Goal: Find contact information: Find contact information

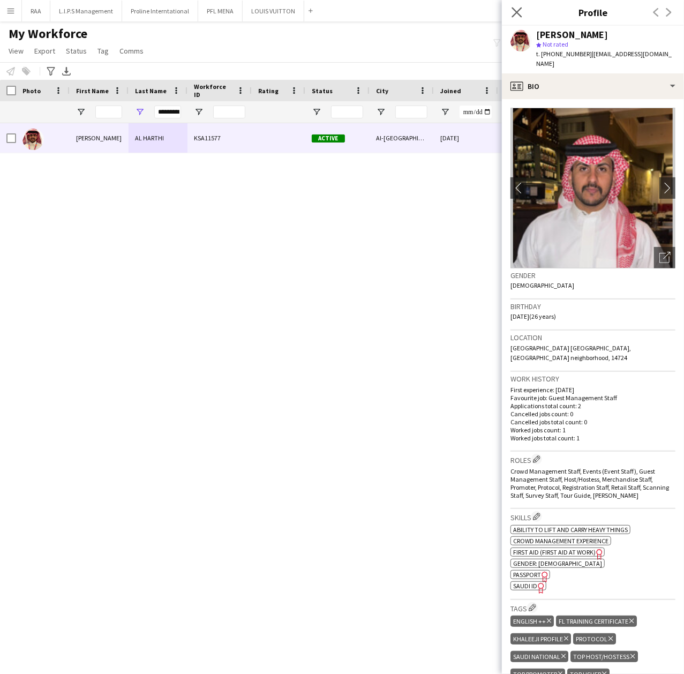
click at [517, 17] on icon "Close pop-in" at bounding box center [516, 12] width 10 height 10
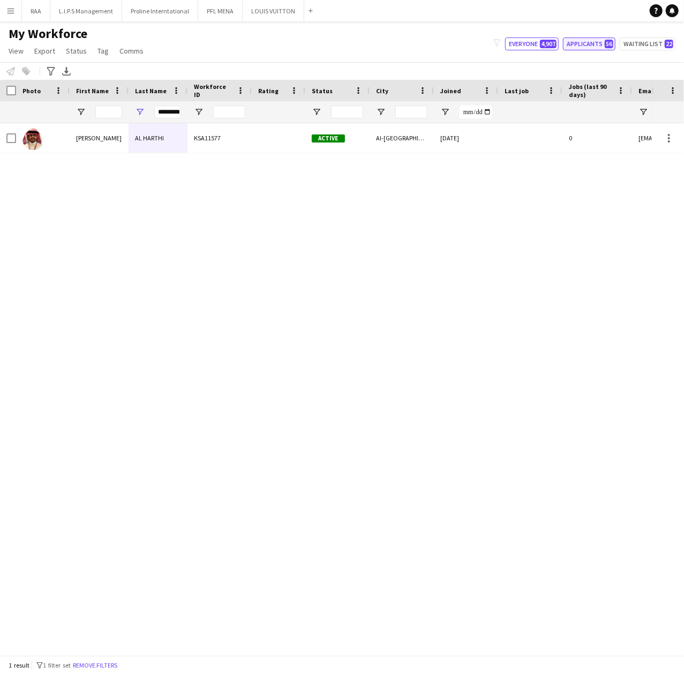
click at [593, 48] on button "Applicants 56" at bounding box center [589, 43] width 52 height 13
type input "**********"
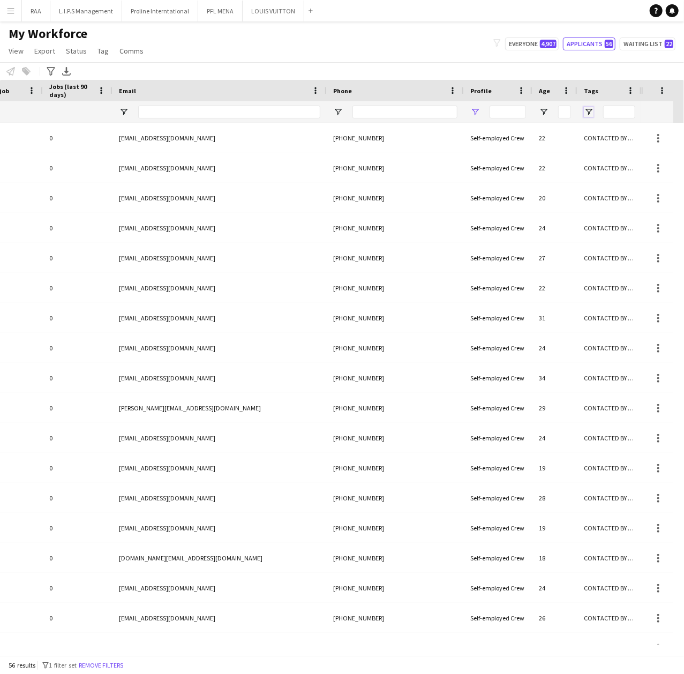
click at [591, 107] on span "Open Filter Menu" at bounding box center [589, 112] width 10 height 10
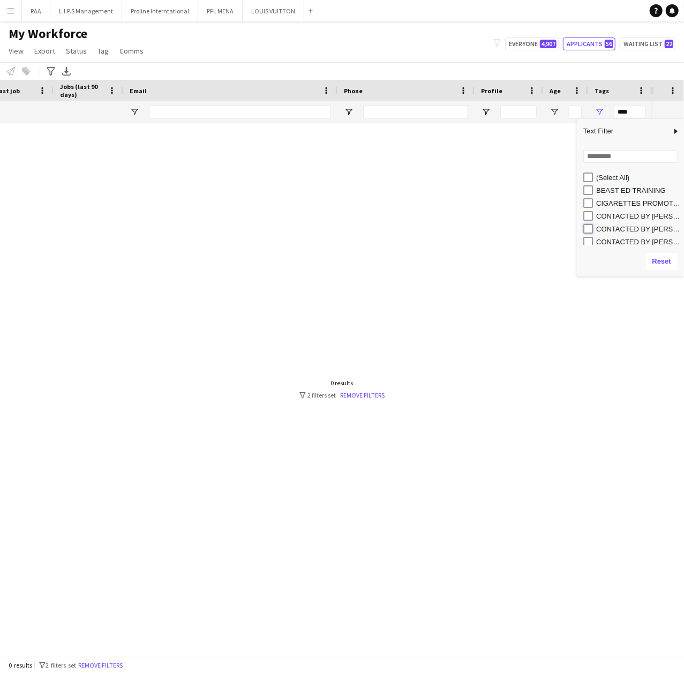
type input "**********"
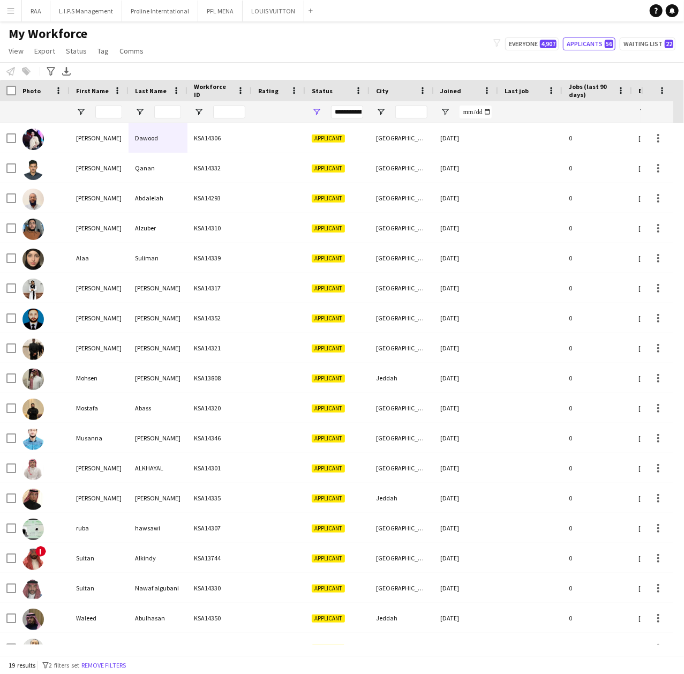
click at [247, 39] on div "My Workforce View Views Default view Basic Export View Full Name TAGS Test New …" at bounding box center [342, 44] width 684 height 36
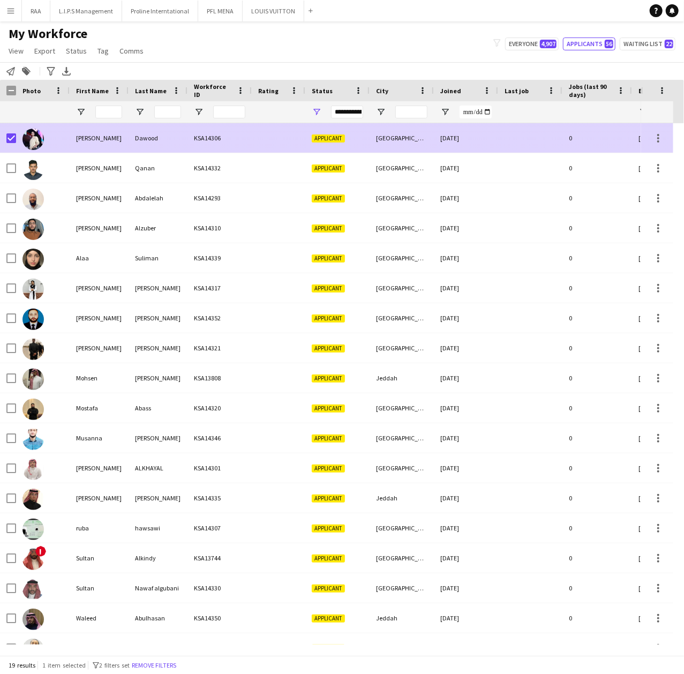
click at [91, 141] on div "[PERSON_NAME]" at bounding box center [99, 137] width 59 height 29
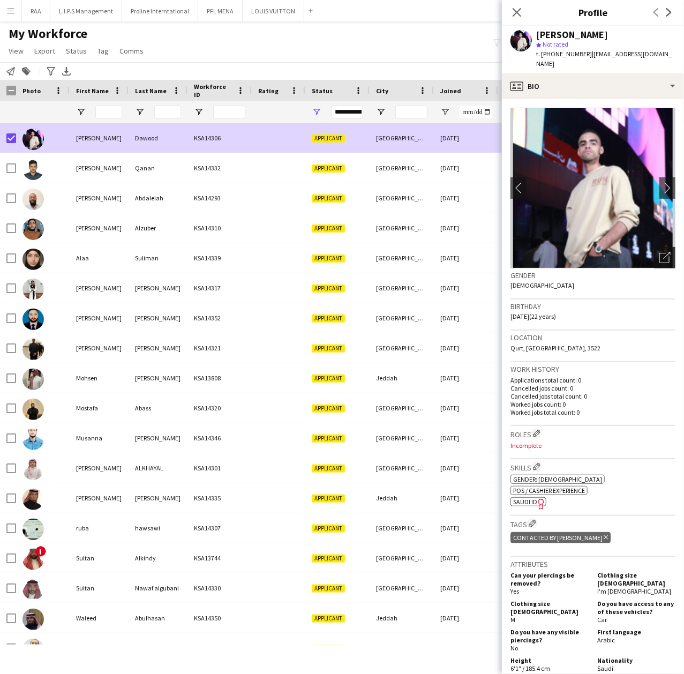
click at [659, 252] on icon "Open photos pop-in" at bounding box center [664, 257] width 11 height 11
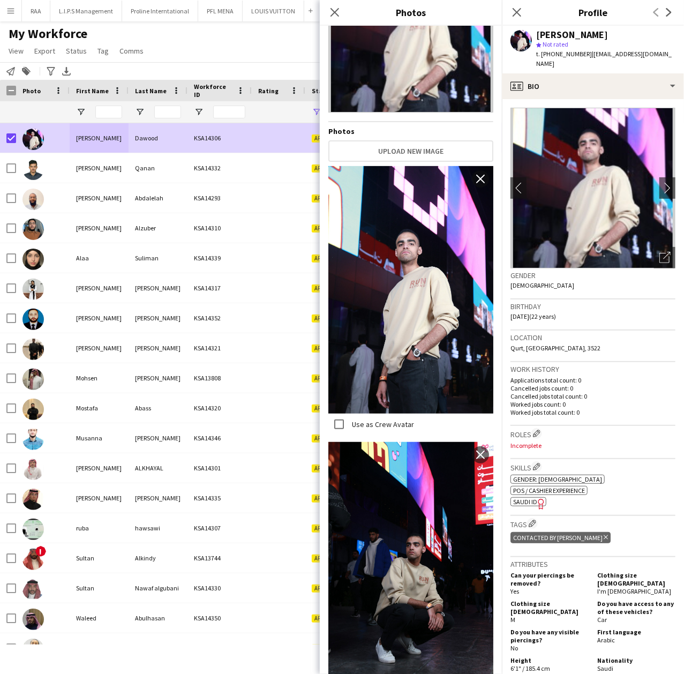
drag, startPoint x: 605, startPoint y: 391, endPoint x: 612, endPoint y: 371, distance: 20.8
click at [605, 400] on p "Worked jobs count: 0" at bounding box center [592, 404] width 165 height 8
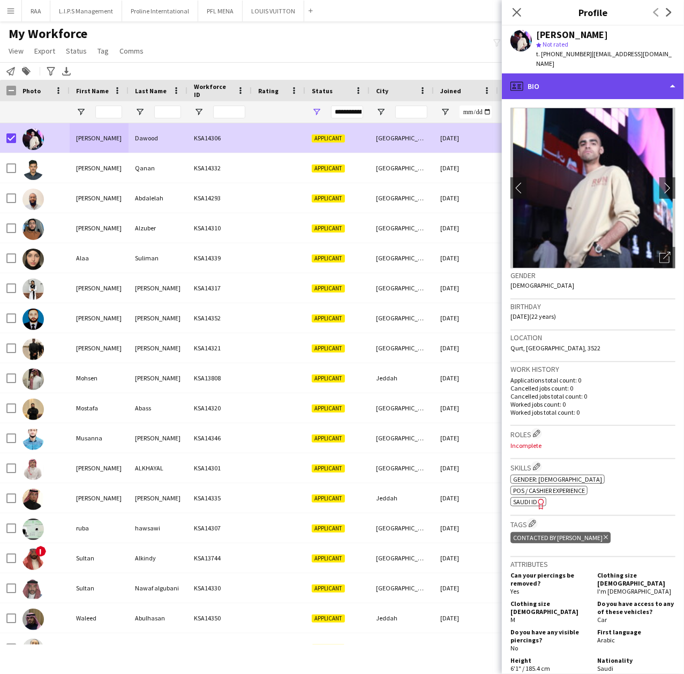
click at [621, 73] on div "profile Bio" at bounding box center [593, 86] width 182 height 26
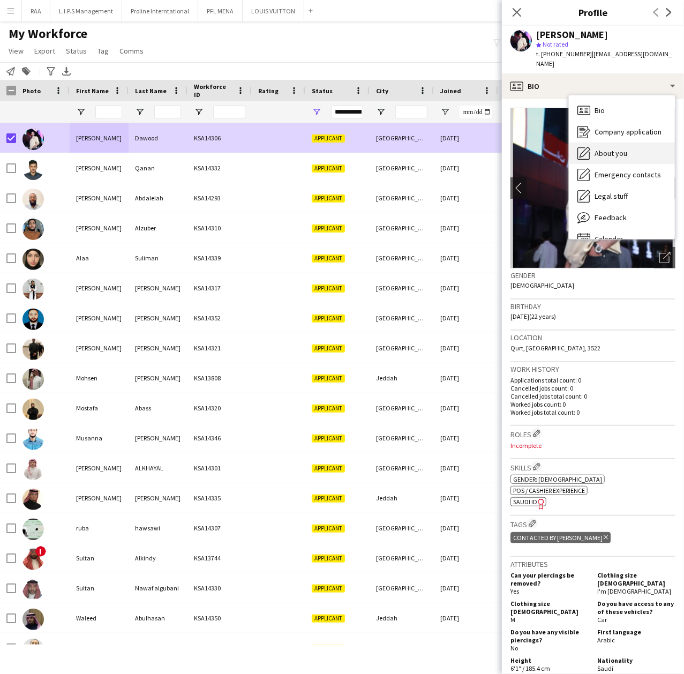
click at [618, 148] on span "About you" at bounding box center [610, 153] width 33 height 10
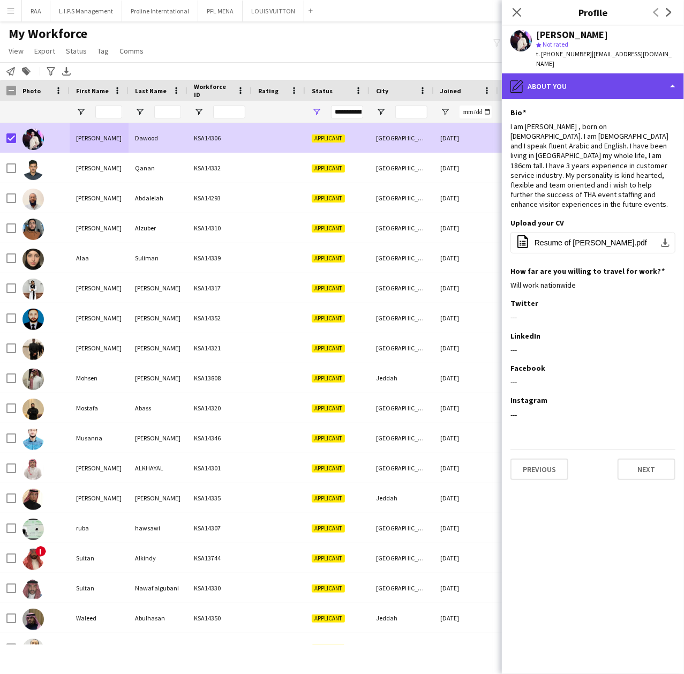
click at [612, 75] on div "pencil4 About you" at bounding box center [593, 86] width 182 height 26
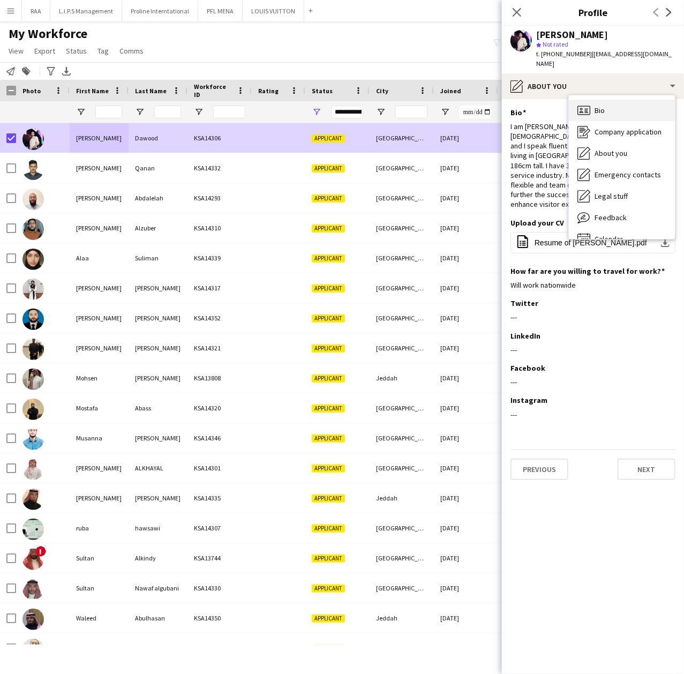
click at [626, 100] on div "Bio Bio" at bounding box center [622, 110] width 106 height 21
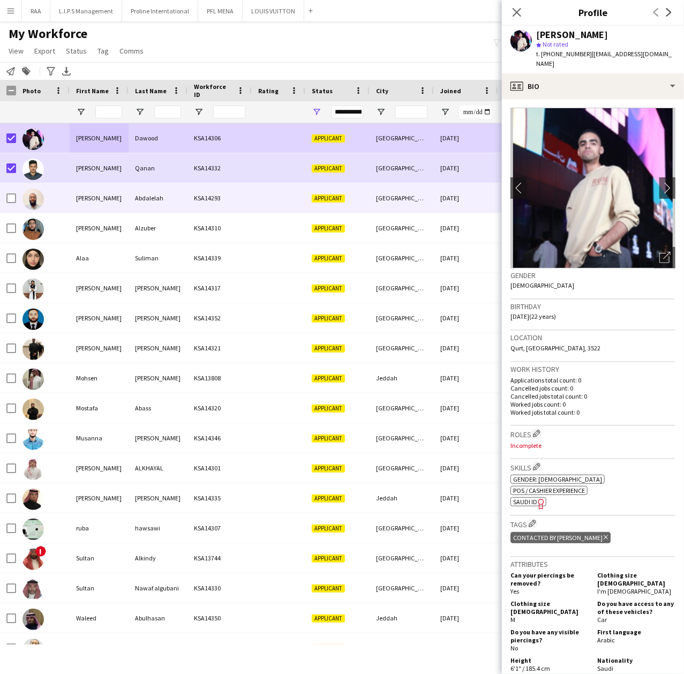
click at [13, 191] on div at bounding box center [11, 198] width 10 height 30
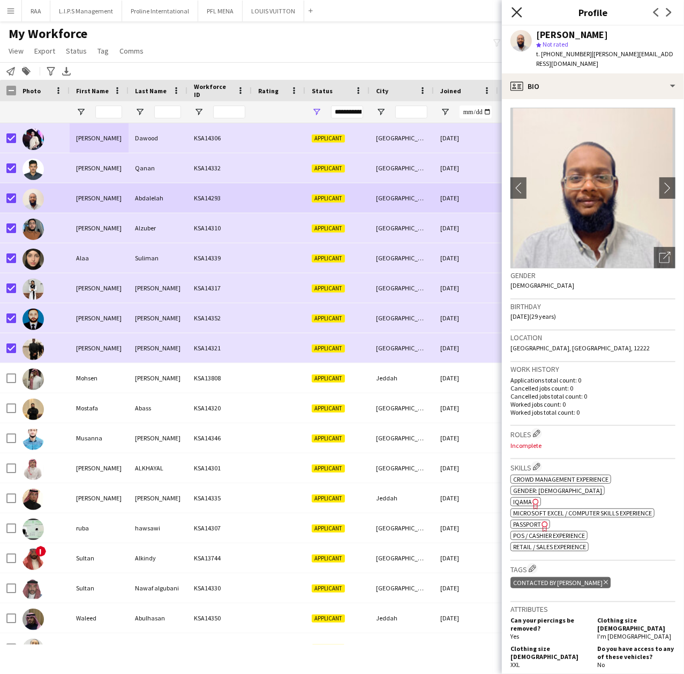
click at [519, 14] on icon at bounding box center [516, 12] width 10 height 10
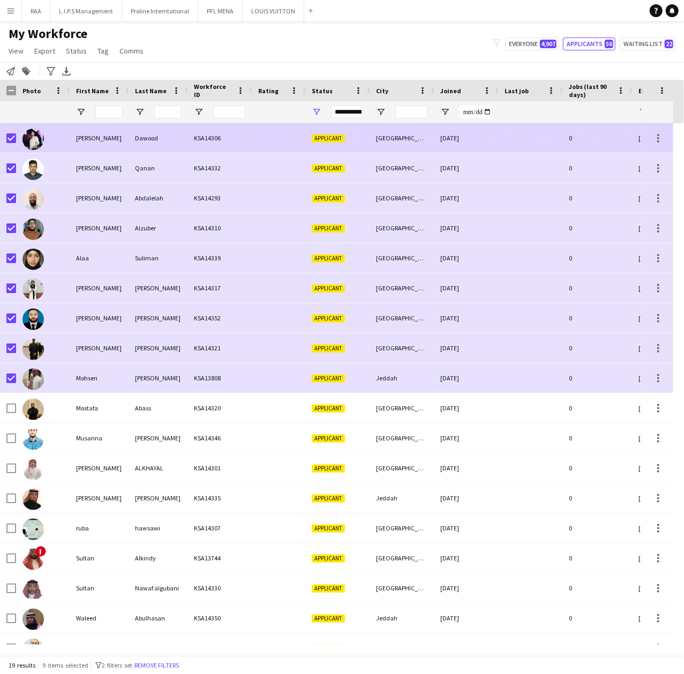
click at [140, 142] on div "Dawood" at bounding box center [158, 137] width 59 height 29
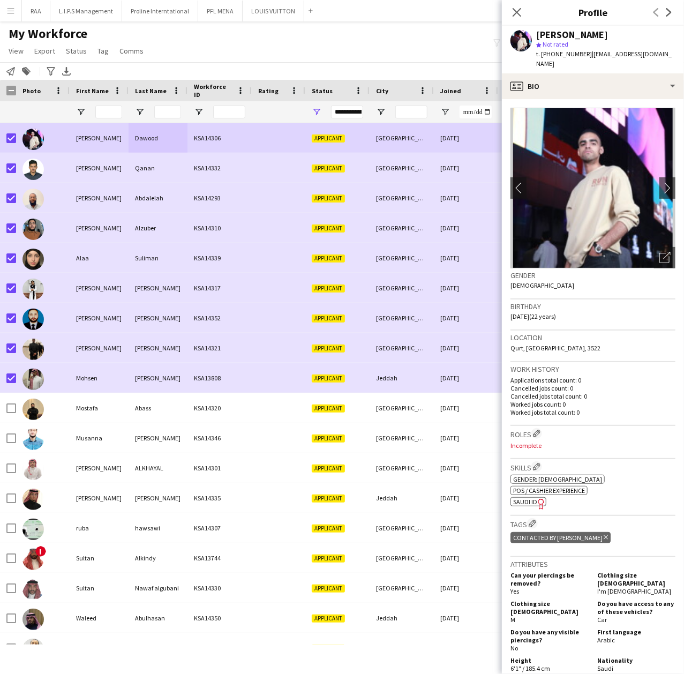
click at [583, 270] on h3 "Gender" at bounding box center [592, 275] width 165 height 10
click at [566, 55] on span "t. [PHONE_NUMBER]" at bounding box center [564, 54] width 56 height 8
copy span "966599172660"
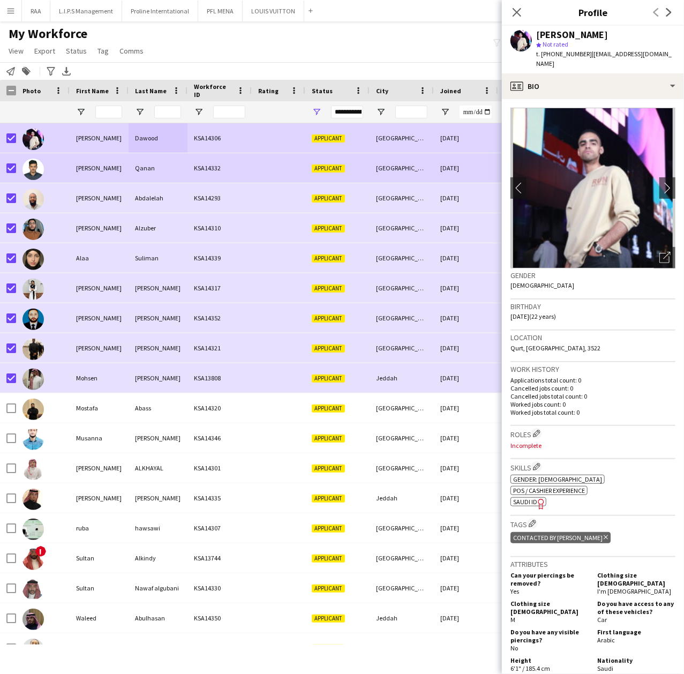
click at [94, 162] on div "[PERSON_NAME]" at bounding box center [99, 167] width 59 height 29
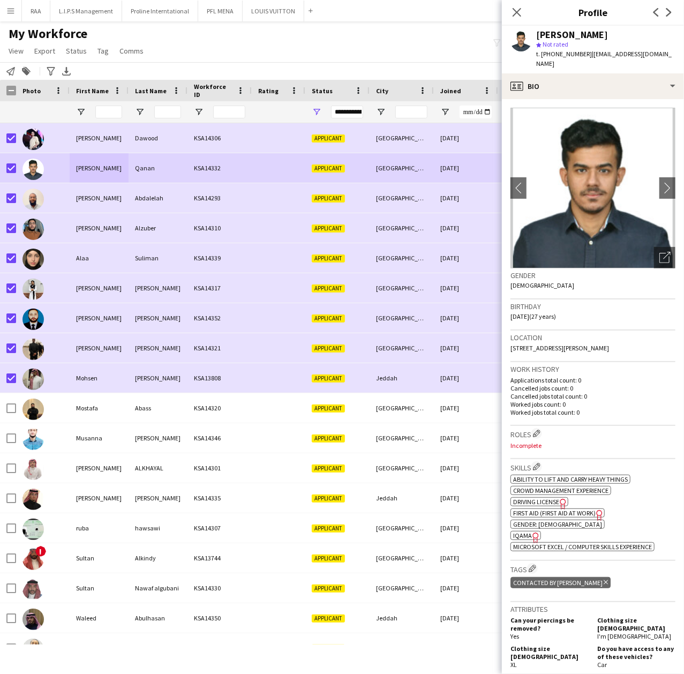
click at [567, 54] on span "t. [PHONE_NUMBER]" at bounding box center [564, 54] width 56 height 8
copy span "966544757545"
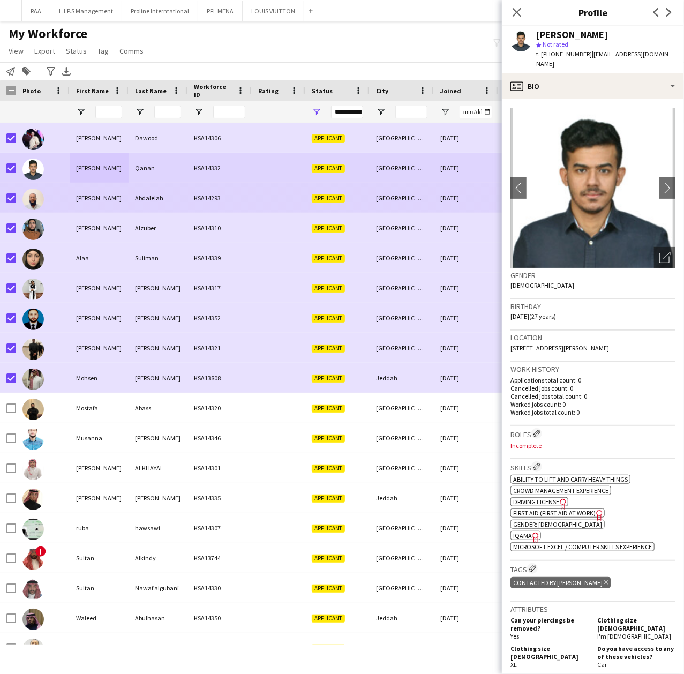
click at [73, 195] on div "[PERSON_NAME]" at bounding box center [99, 197] width 59 height 29
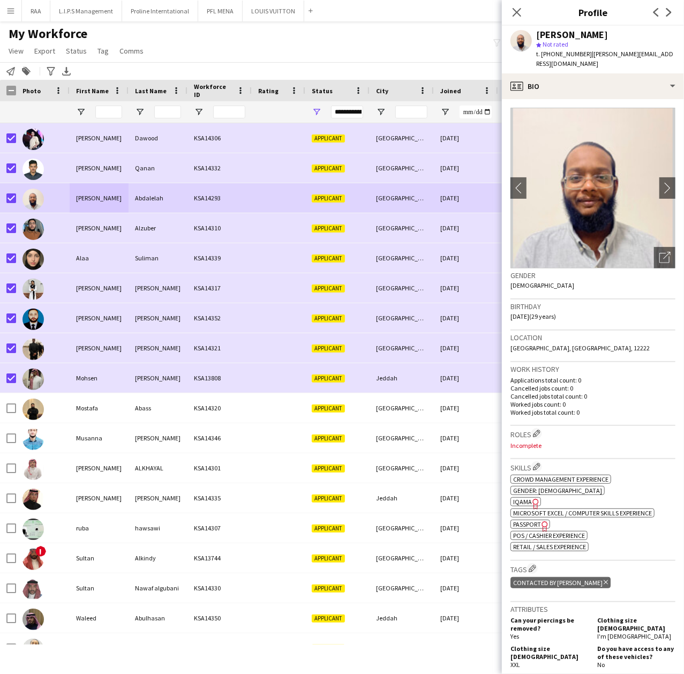
click at [573, 57] on span "t. [PHONE_NUMBER]" at bounding box center [564, 54] width 56 height 8
copy span "966581860998"
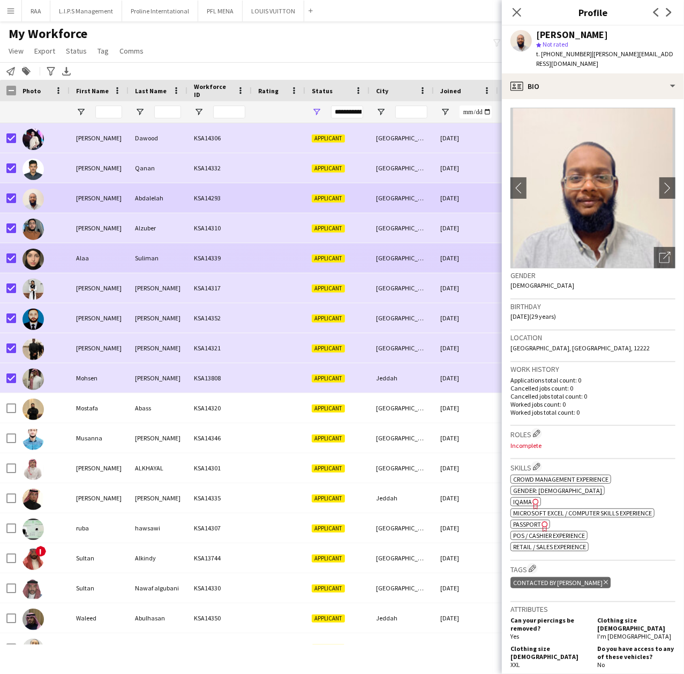
click at [155, 243] on div "Suliman" at bounding box center [158, 257] width 59 height 29
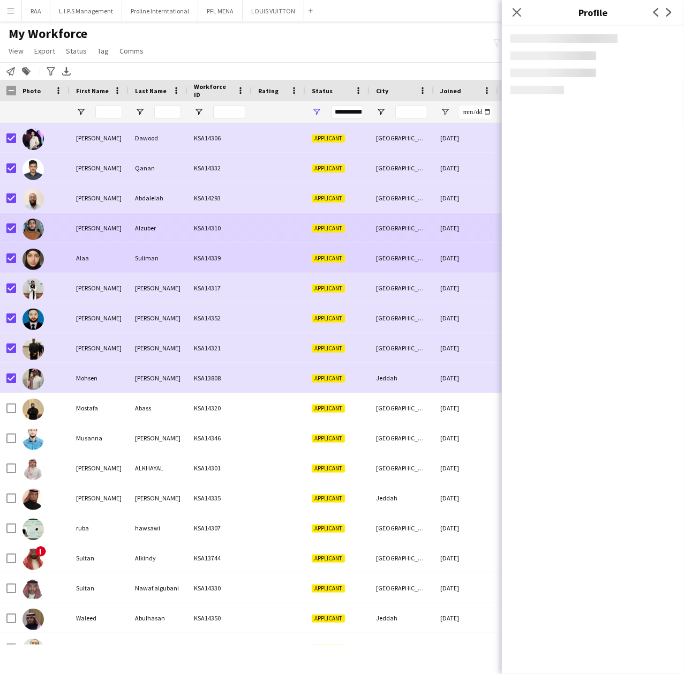
click at [155, 236] on div "Alzuber" at bounding box center [158, 227] width 59 height 29
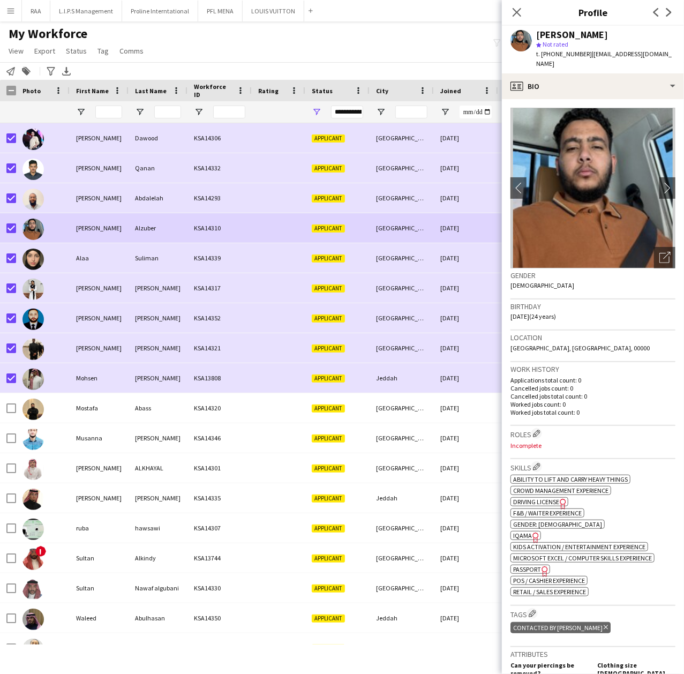
click at [575, 52] on span "t. [PHONE_NUMBER]" at bounding box center [564, 54] width 56 height 8
copy span "966536126756"
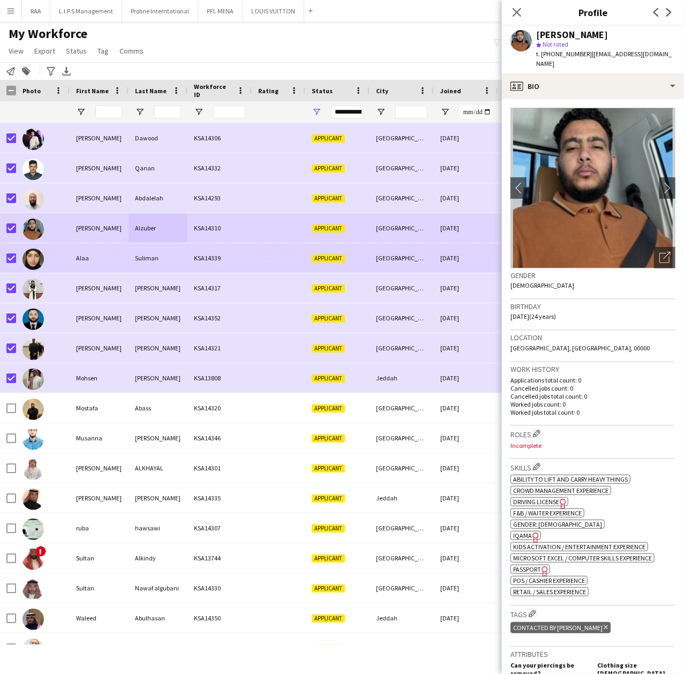
click at [169, 254] on div "Suliman" at bounding box center [158, 257] width 59 height 29
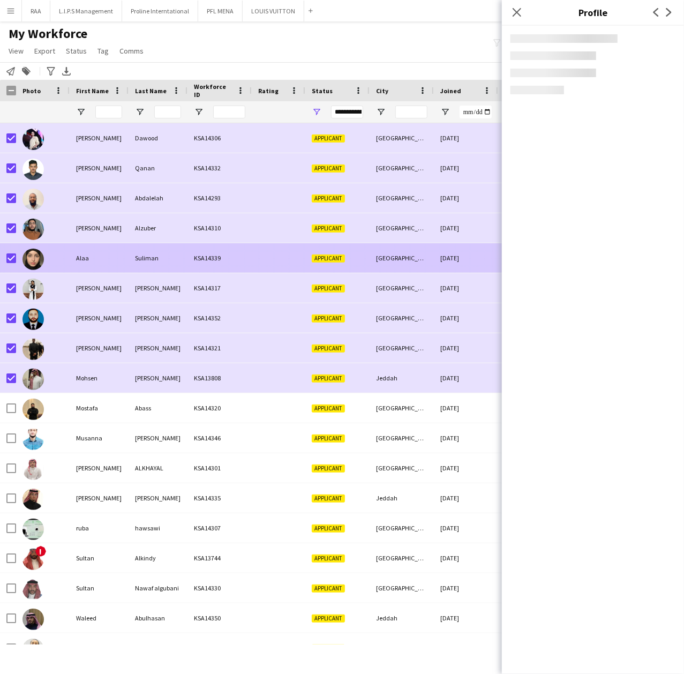
click at [169, 254] on div "Suliman" at bounding box center [158, 257] width 59 height 29
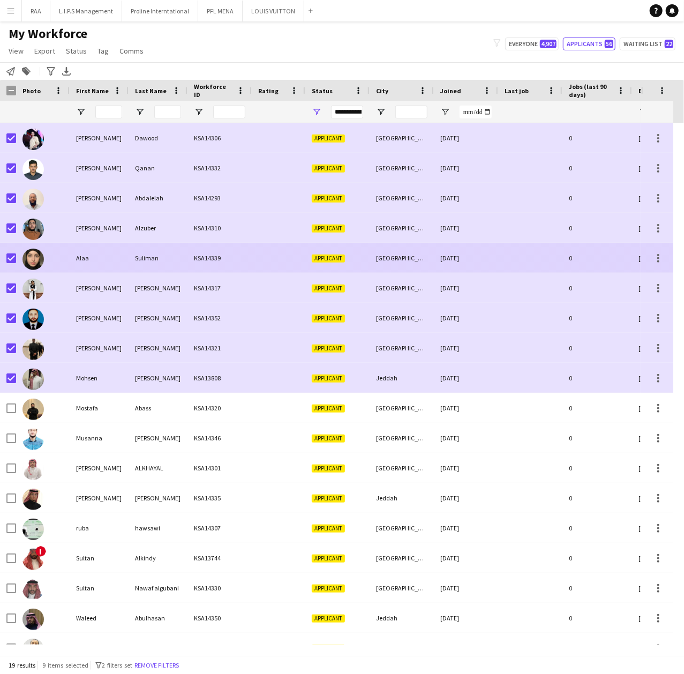
click at [198, 258] on div "KSA14339" at bounding box center [219, 257] width 64 height 29
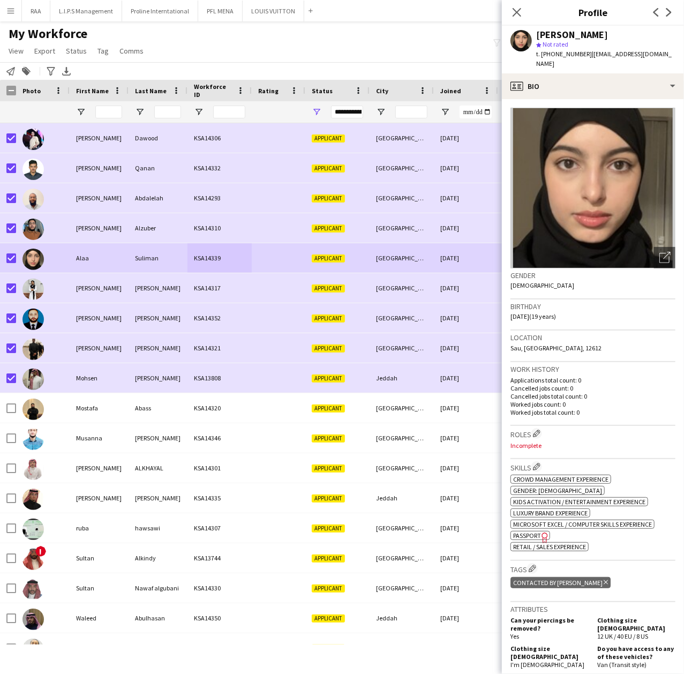
click at [566, 54] on span "t. [PHONE_NUMBER]" at bounding box center [564, 54] width 56 height 8
copy span "966569818901"
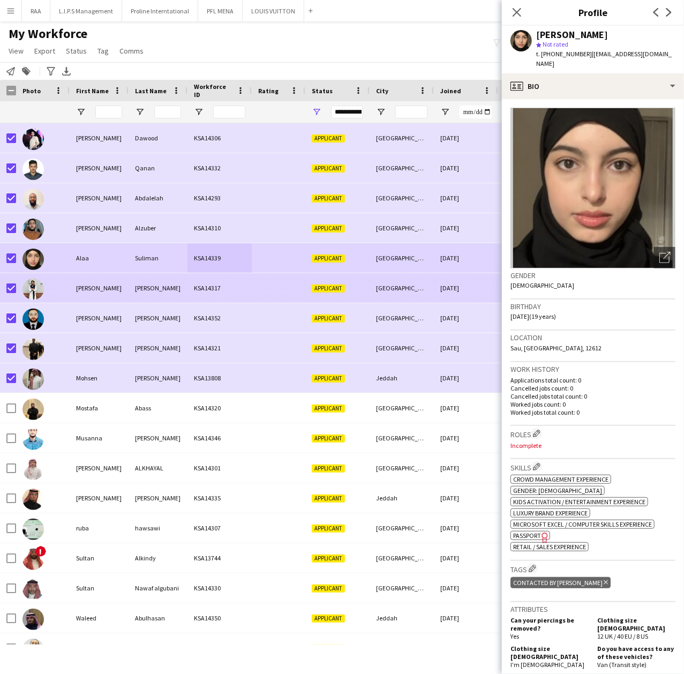
click at [97, 297] on div "[PERSON_NAME]" at bounding box center [99, 287] width 59 height 29
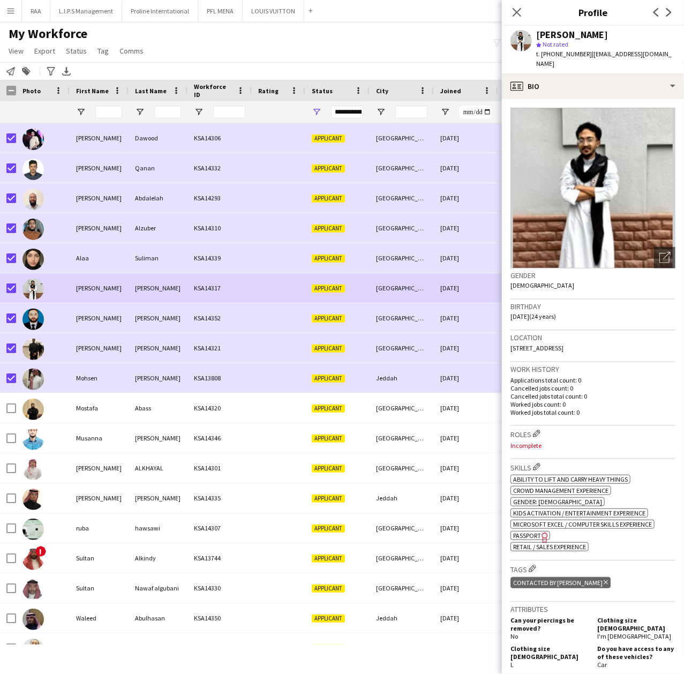
click at [566, 56] on span "t. [PHONE_NUMBER]" at bounding box center [564, 54] width 56 height 8
copy span "966531563189"
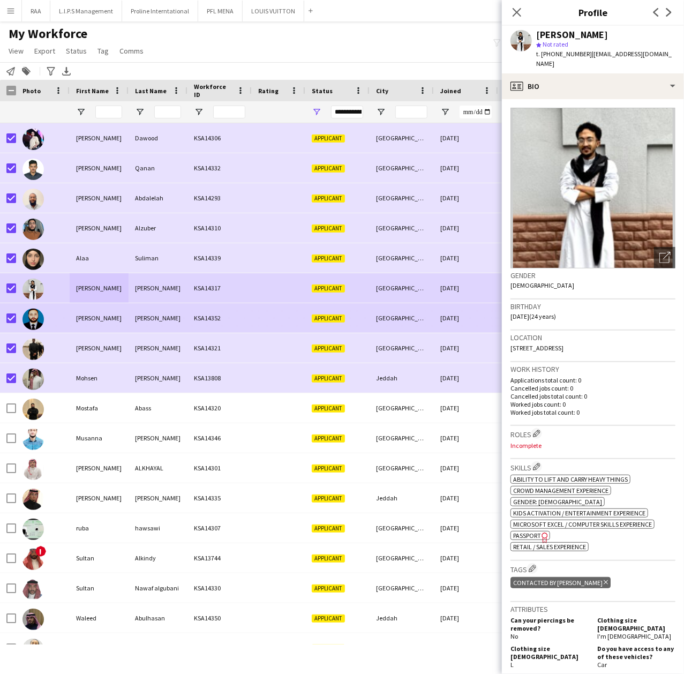
click at [156, 324] on div "[PERSON_NAME]" at bounding box center [158, 317] width 59 height 29
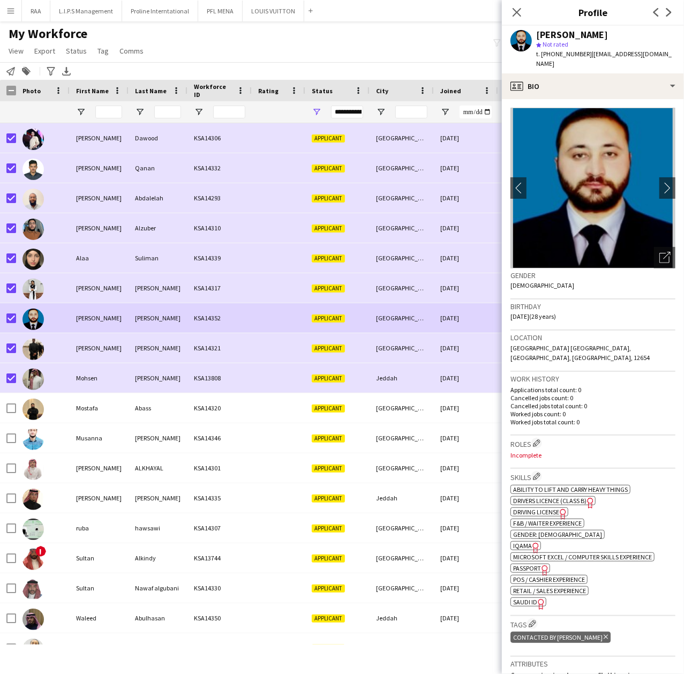
click at [572, 50] on span "t. [PHONE_NUMBER]" at bounding box center [564, 54] width 56 height 8
copy span "966558262113"
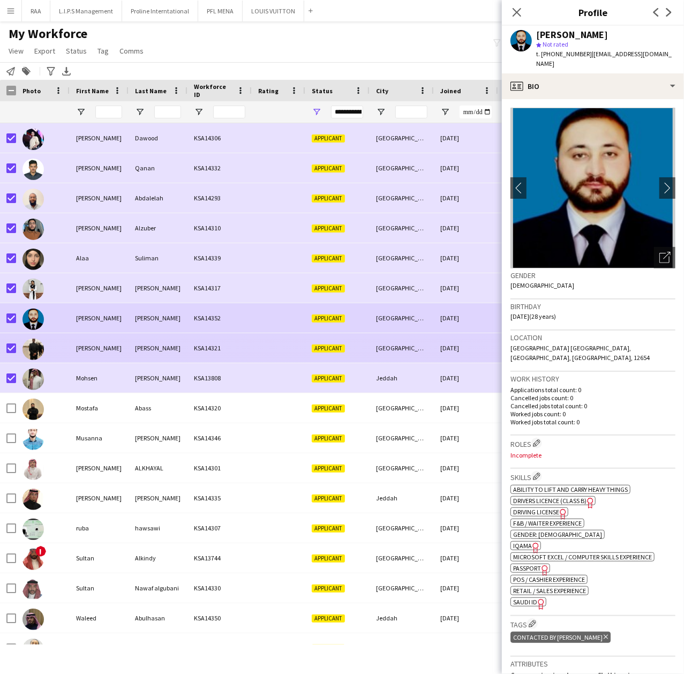
click at [156, 355] on div "[PERSON_NAME]" at bounding box center [158, 347] width 59 height 29
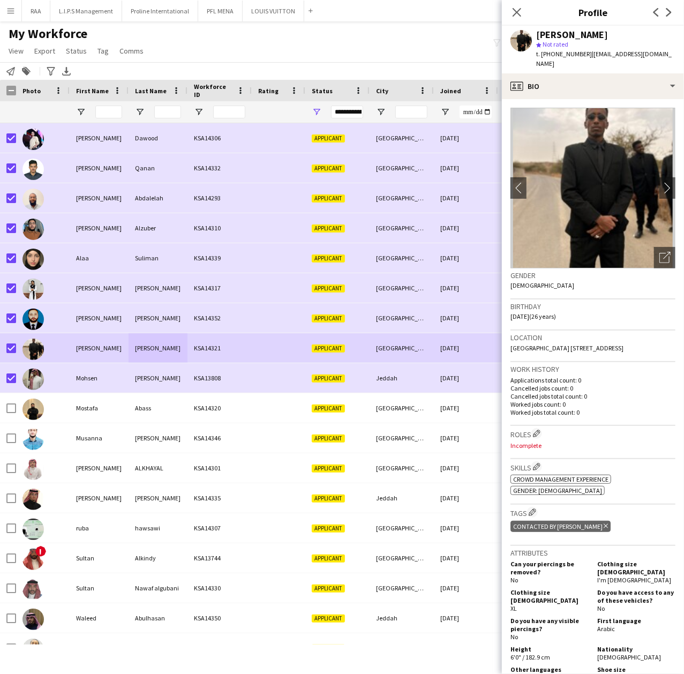
click at [568, 50] on span "t. [PHONE_NUMBER]" at bounding box center [564, 54] width 56 height 8
copy span "966508955868"
click at [643, 80] on div "profile Bio" at bounding box center [593, 86] width 182 height 26
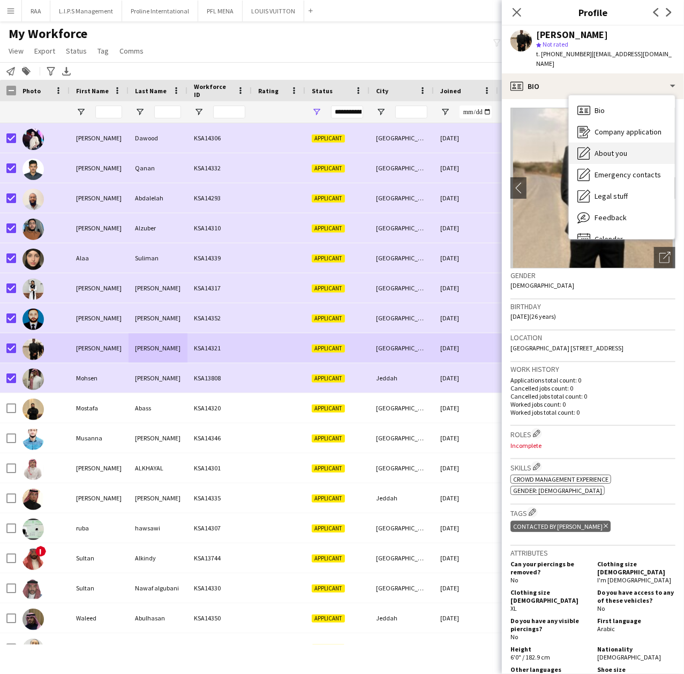
click at [629, 142] on div "About you About you" at bounding box center [622, 152] width 106 height 21
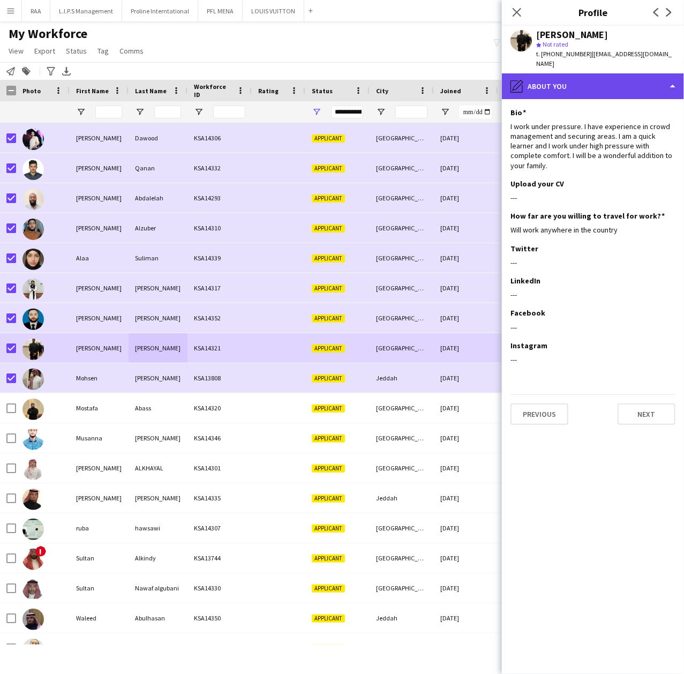
click at [656, 73] on div "pencil4 About you" at bounding box center [593, 86] width 182 height 26
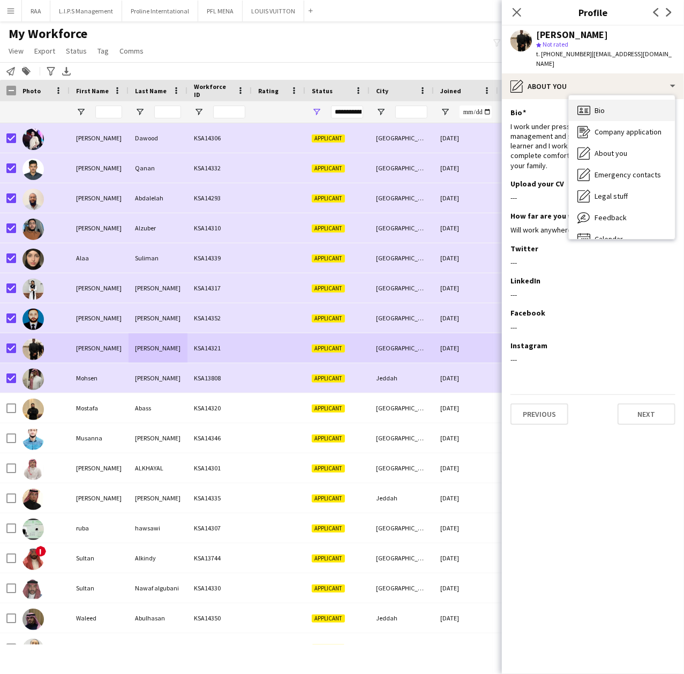
click at [611, 100] on div "Bio Bio" at bounding box center [622, 110] width 106 height 21
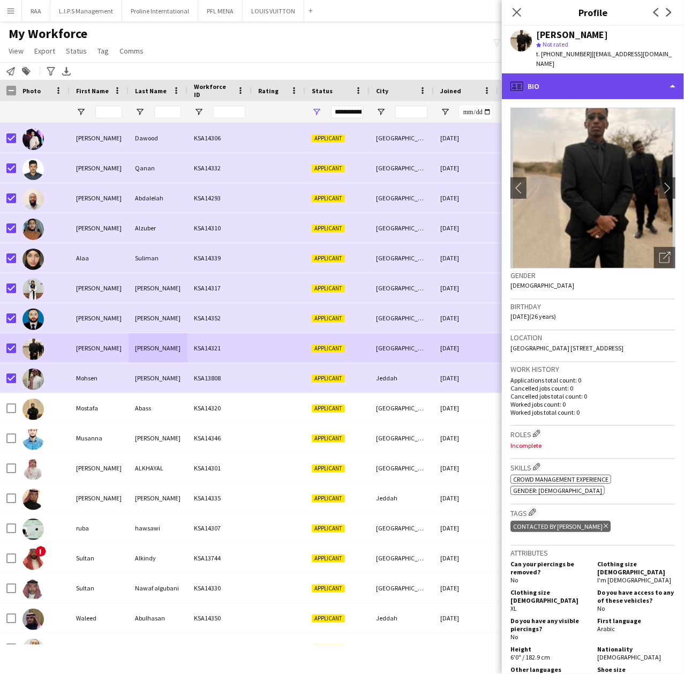
click at [624, 73] on div "profile Bio" at bounding box center [593, 86] width 182 height 26
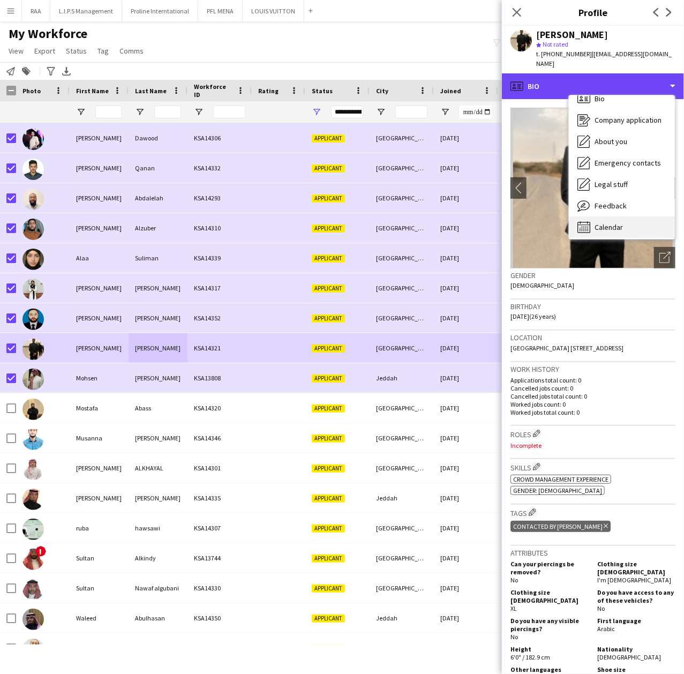
scroll to position [15, 0]
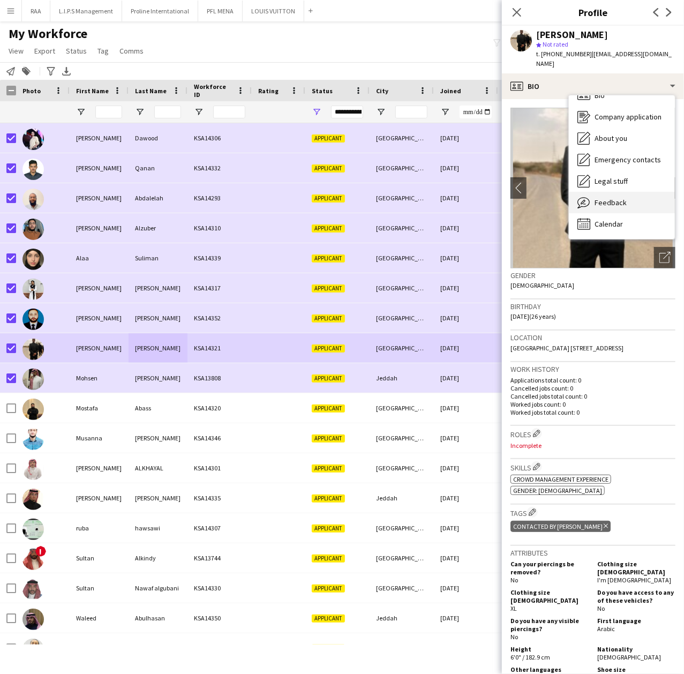
click at [614, 198] on span "Feedback" at bounding box center [610, 203] width 32 height 10
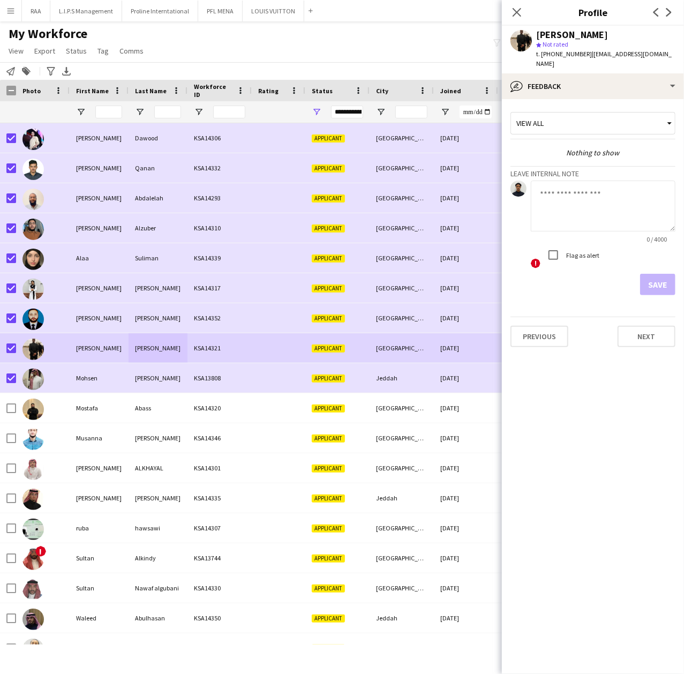
click at [603, 198] on textarea at bounding box center [603, 205] width 145 height 51
type textarea "**********"
click at [656, 285] on button "Save" at bounding box center [657, 284] width 35 height 21
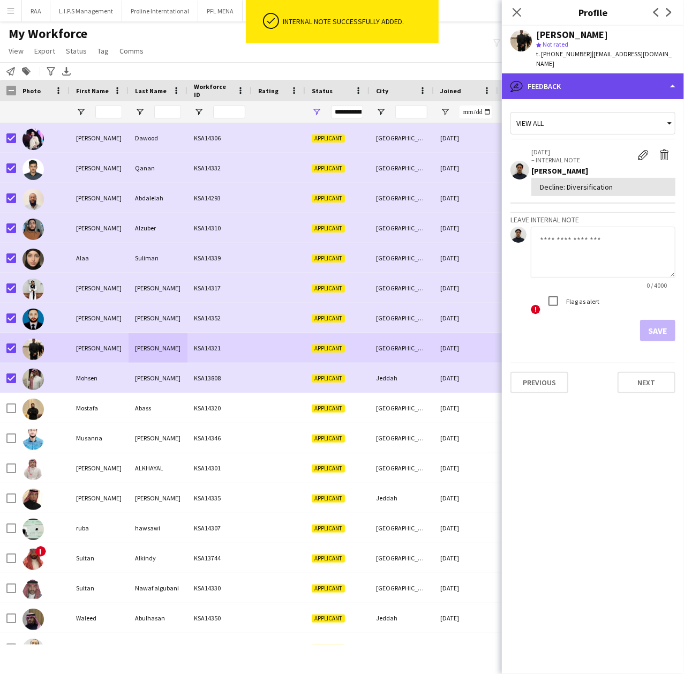
click at [624, 78] on div "bubble-pencil Feedback" at bounding box center [593, 86] width 182 height 26
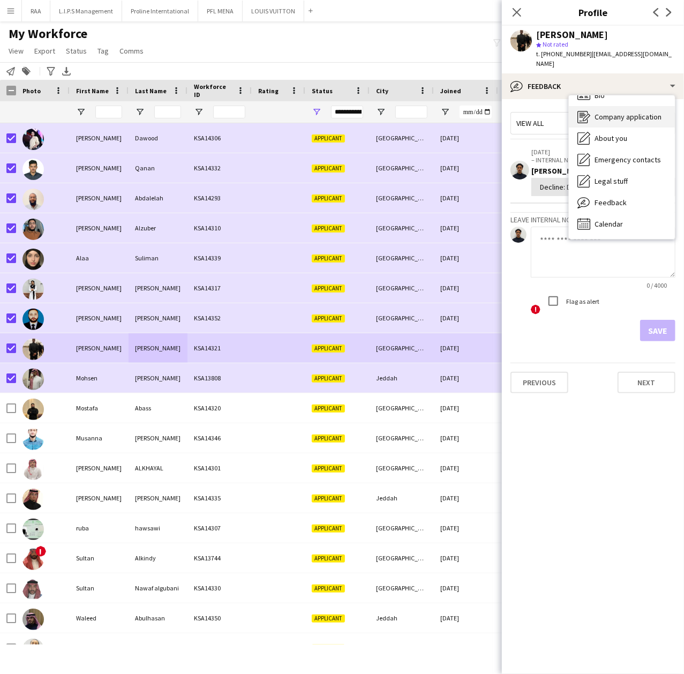
click at [628, 112] on span "Company application" at bounding box center [627, 117] width 67 height 10
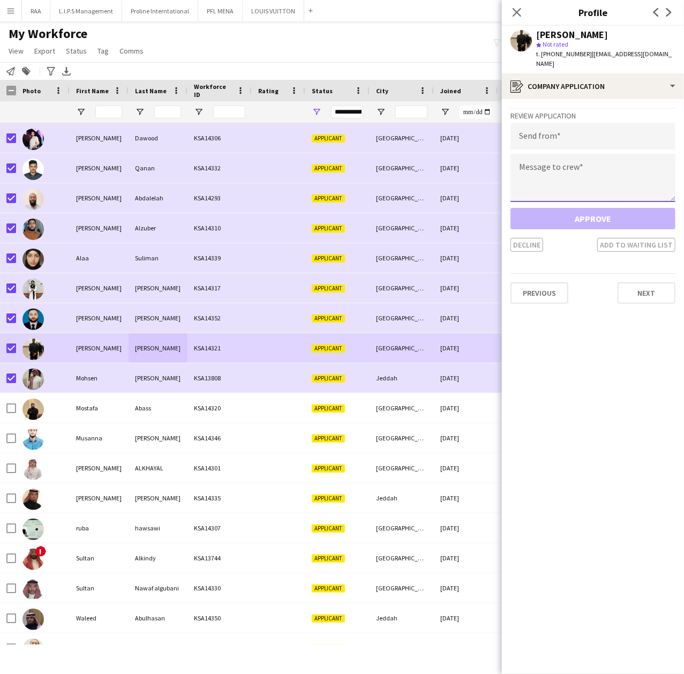
click at [589, 154] on textarea at bounding box center [592, 178] width 165 height 48
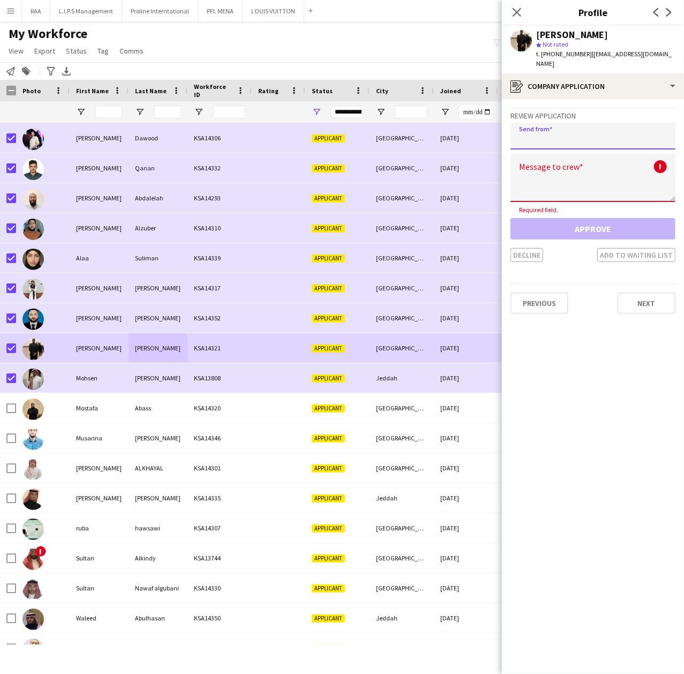
click at [538, 136] on input "email" at bounding box center [592, 136] width 165 height 27
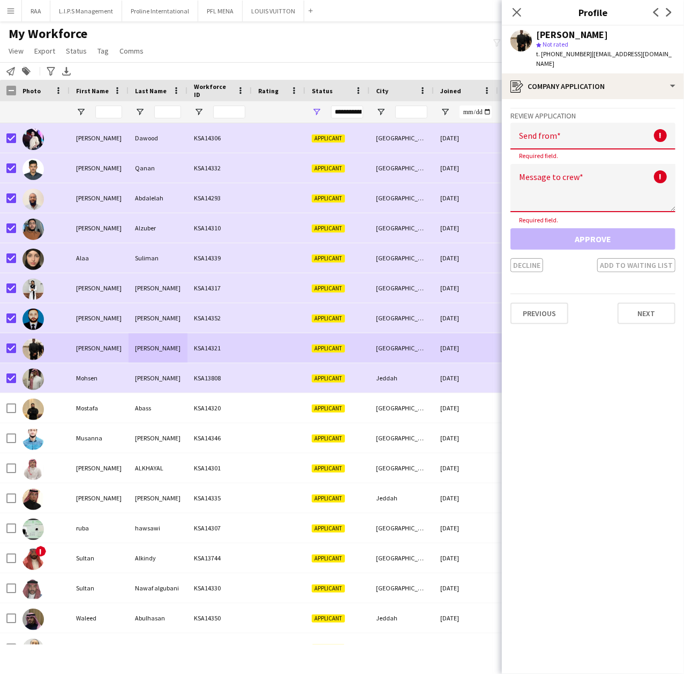
click at [560, 123] on input "email" at bounding box center [592, 136] width 165 height 27
paste input "**********"
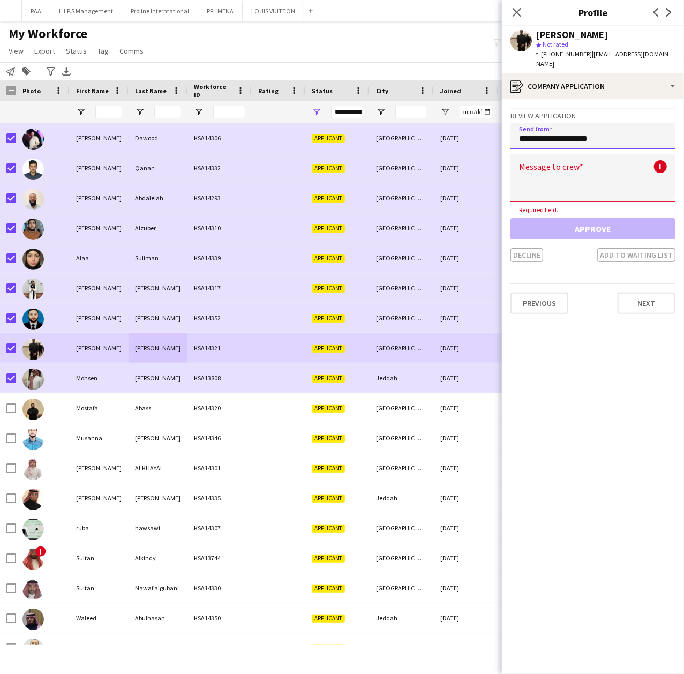
type input "**********"
click at [558, 172] on textarea at bounding box center [592, 178] width 165 height 48
click at [607, 172] on textarea at bounding box center [592, 178] width 165 height 48
paste textarea "**********"
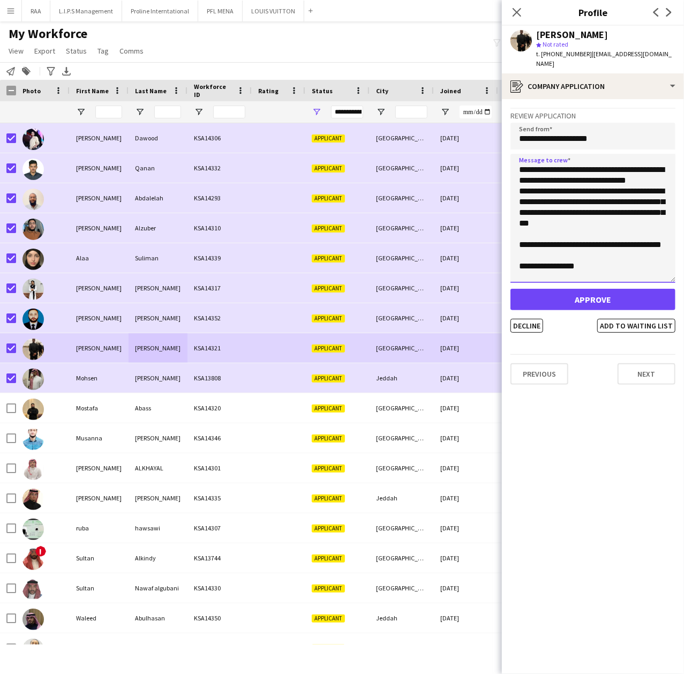
scroll to position [0, 0]
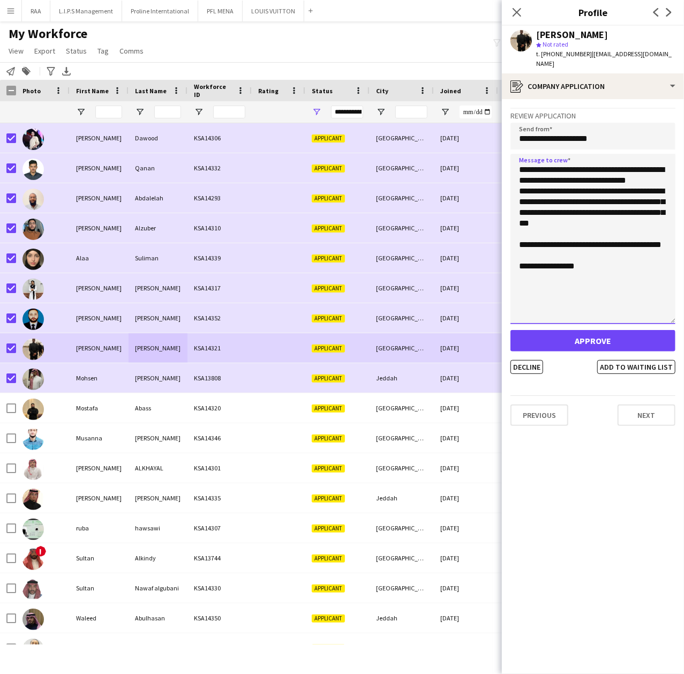
drag, startPoint x: 674, startPoint y: 186, endPoint x: 671, endPoint y: 309, distance: 122.7
click at [671, 309] on textarea "**********" at bounding box center [592, 239] width 165 height 170
type textarea "**********"
click at [527, 360] on button "Decline" at bounding box center [526, 367] width 33 height 14
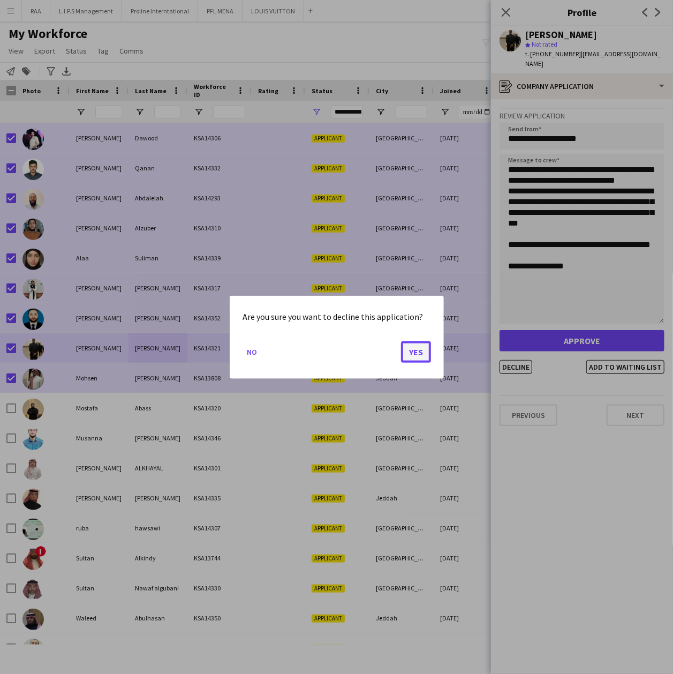
click at [413, 351] on button "Yes" at bounding box center [416, 351] width 30 height 21
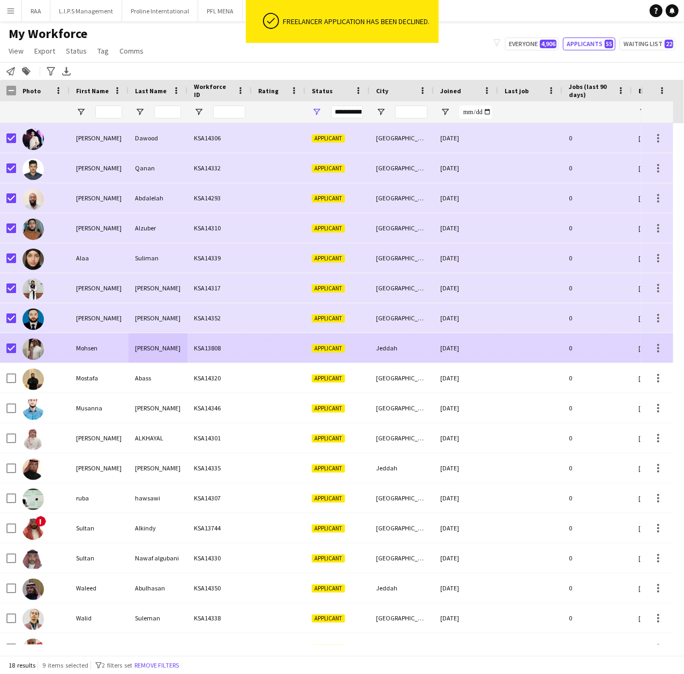
click at [82, 350] on div "Mohsen" at bounding box center [99, 347] width 59 height 29
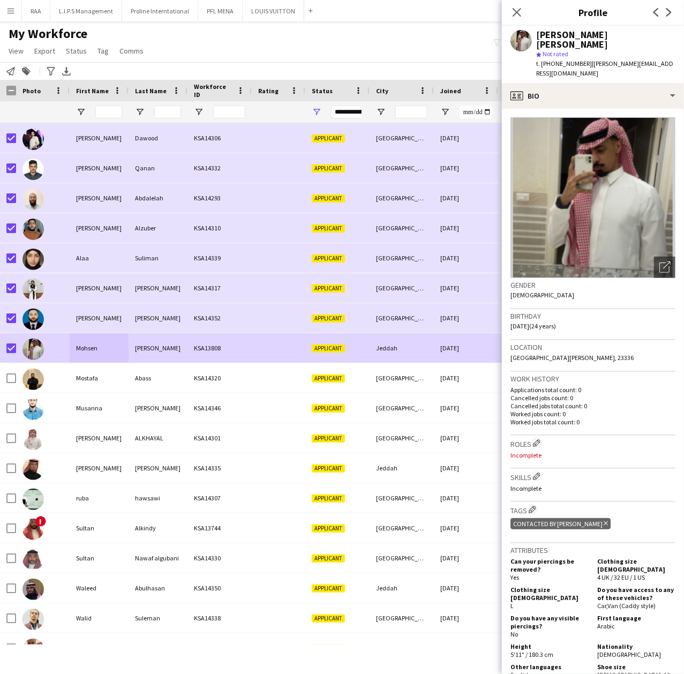
click at [561, 59] on span "t. [PHONE_NUMBER]" at bounding box center [564, 63] width 56 height 8
copy span "966503225049"
click at [509, 13] on app-icon "Close pop-in" at bounding box center [517, 13] width 16 height 16
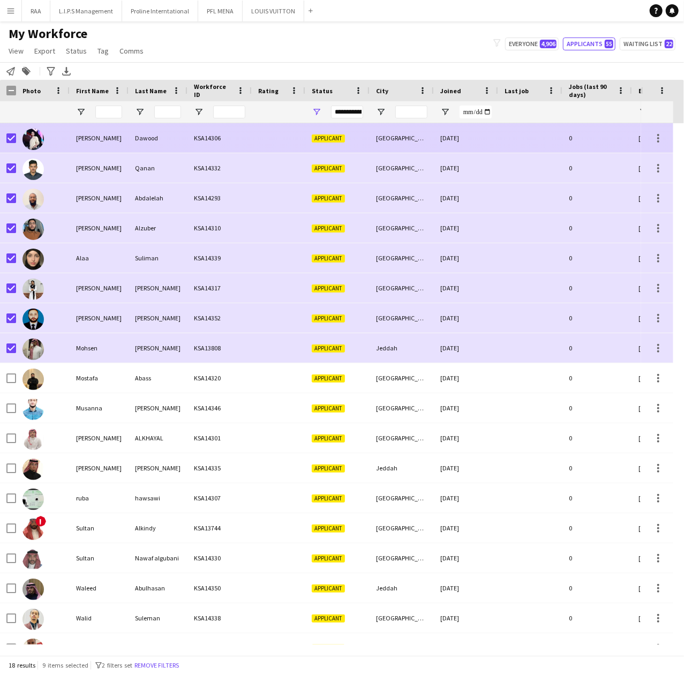
click at [92, 137] on div "[PERSON_NAME]" at bounding box center [99, 137] width 59 height 29
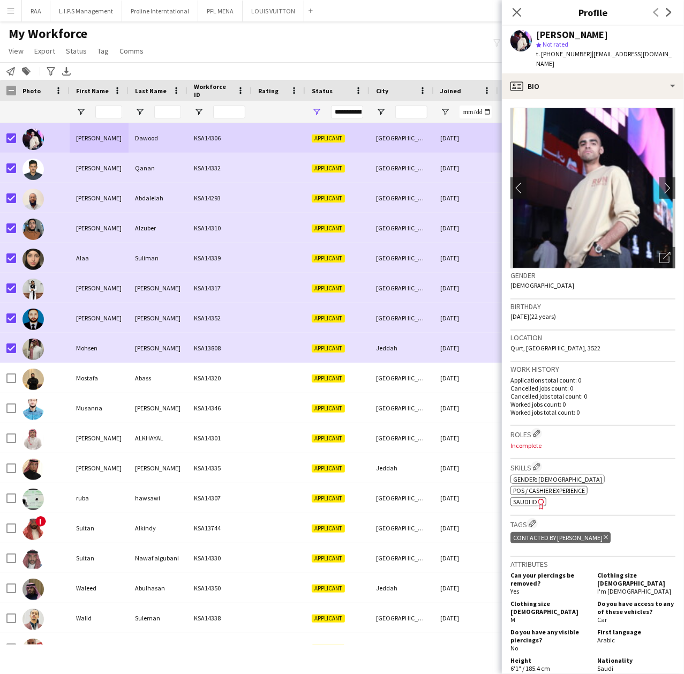
drag, startPoint x: 620, startPoint y: 30, endPoint x: 521, endPoint y: 29, distance: 99.1
click at [521, 29] on div "[PERSON_NAME] star Not rated t. [PHONE_NUMBER] | [EMAIL_ADDRESS][DOMAIN_NAME]" at bounding box center [593, 50] width 182 height 48
click at [564, 54] on span "t. [PHONE_NUMBER]" at bounding box center [564, 54] width 56 height 8
drag, startPoint x: 648, startPoint y: 54, endPoint x: 588, endPoint y: 60, distance: 60.3
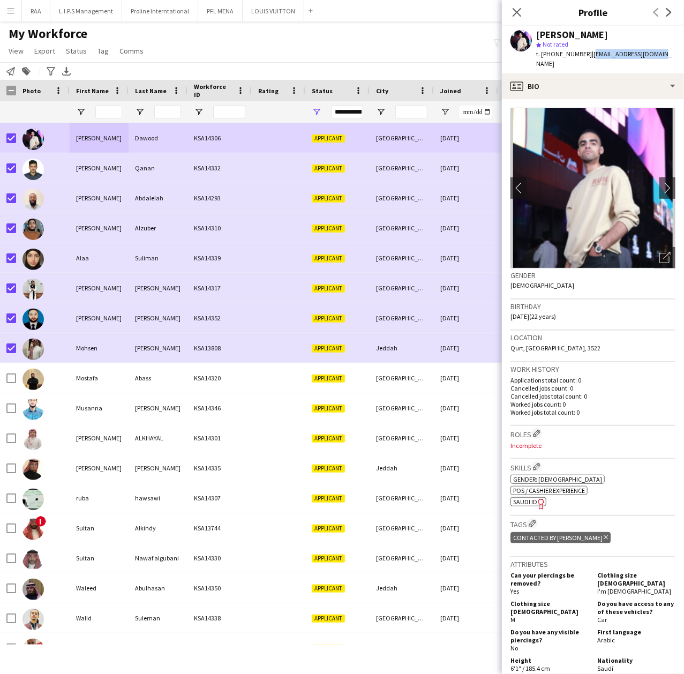
click at [588, 60] on div "[PERSON_NAME] star Not rated t. [PHONE_NUMBER] | [EMAIL_ADDRESS][DOMAIN_NAME]" at bounding box center [593, 50] width 182 height 48
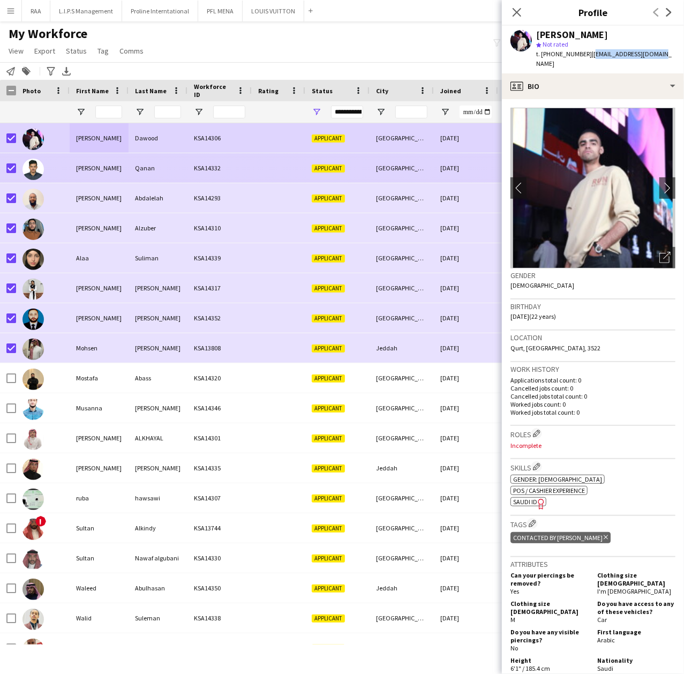
click at [101, 177] on div "[PERSON_NAME]" at bounding box center [99, 167] width 59 height 29
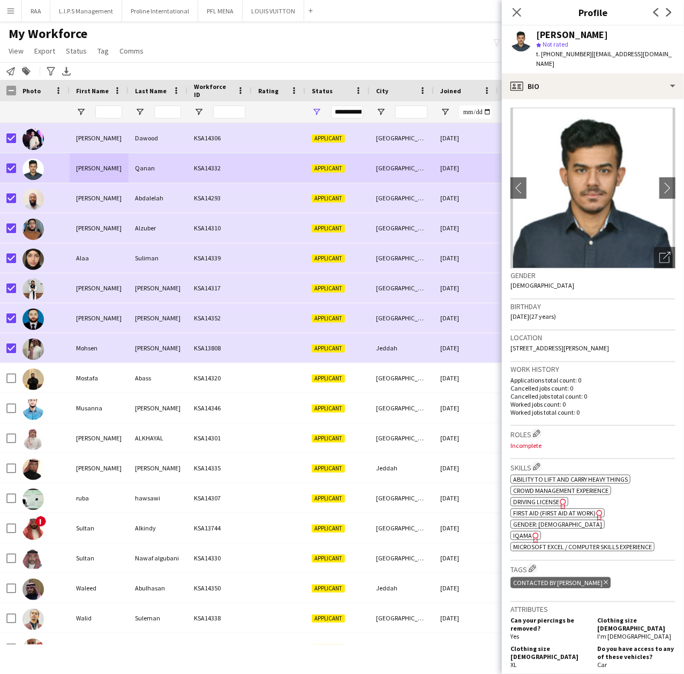
drag, startPoint x: 626, startPoint y: 35, endPoint x: 536, endPoint y: 35, distance: 90.0
click at [536, 35] on div "[PERSON_NAME]" at bounding box center [605, 35] width 139 height 10
click at [561, 56] on span "t. [PHONE_NUMBER]" at bounding box center [564, 54] width 56 height 8
click at [560, 56] on span "t. [PHONE_NUMBER]" at bounding box center [564, 54] width 56 height 8
drag, startPoint x: 669, startPoint y: 54, endPoint x: 628, endPoint y: 56, distance: 40.7
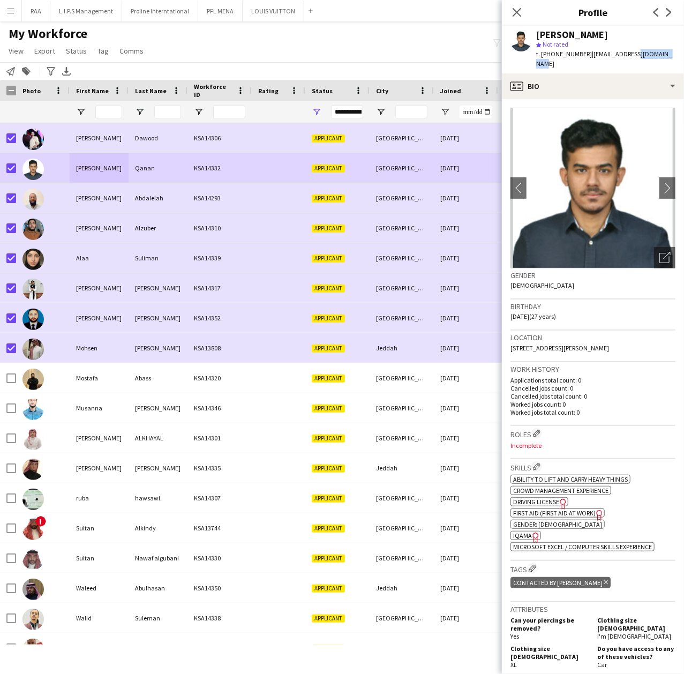
click at [628, 56] on span "| [EMAIL_ADDRESS][DOMAIN_NAME]" at bounding box center [603, 59] width 135 height 18
drag, startPoint x: 669, startPoint y: 54, endPoint x: 586, endPoint y: 58, distance: 83.7
click at [586, 58] on span "| [EMAIL_ADDRESS][DOMAIN_NAME]" at bounding box center [603, 59] width 135 height 18
click at [609, 49] on div "t. [PHONE_NUMBER] | [EMAIL_ADDRESS][DOMAIN_NAME]" at bounding box center [605, 58] width 139 height 19
click at [665, 48] on div "star Not rated" at bounding box center [605, 45] width 139 height 10
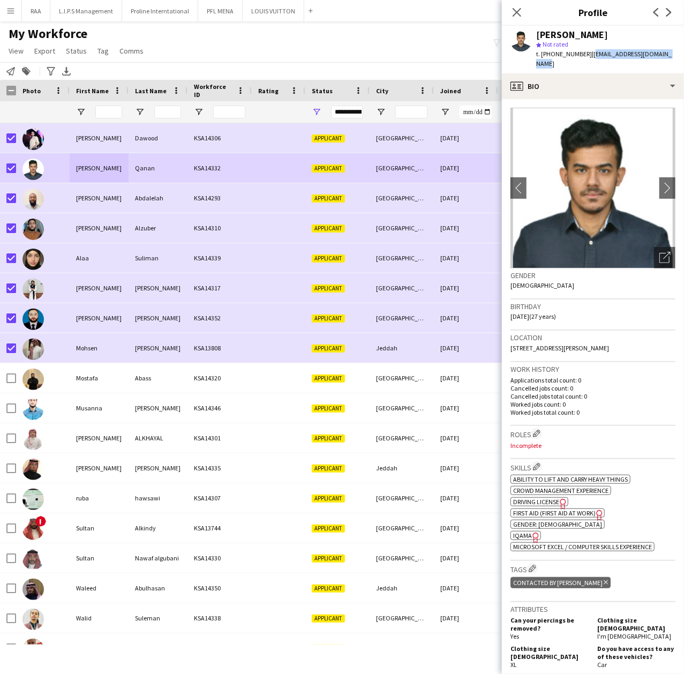
drag, startPoint x: 681, startPoint y: 54, endPoint x: 588, endPoint y: 59, distance: 93.3
click at [588, 59] on app-profile-header "[PERSON_NAME] star Not rated t. [PHONE_NUMBER] | [EMAIL_ADDRESS][DOMAIN_NAME]" at bounding box center [593, 50] width 182 height 48
click at [613, 50] on span "| [EMAIL_ADDRESS][DOMAIN_NAME]" at bounding box center [603, 59] width 135 height 18
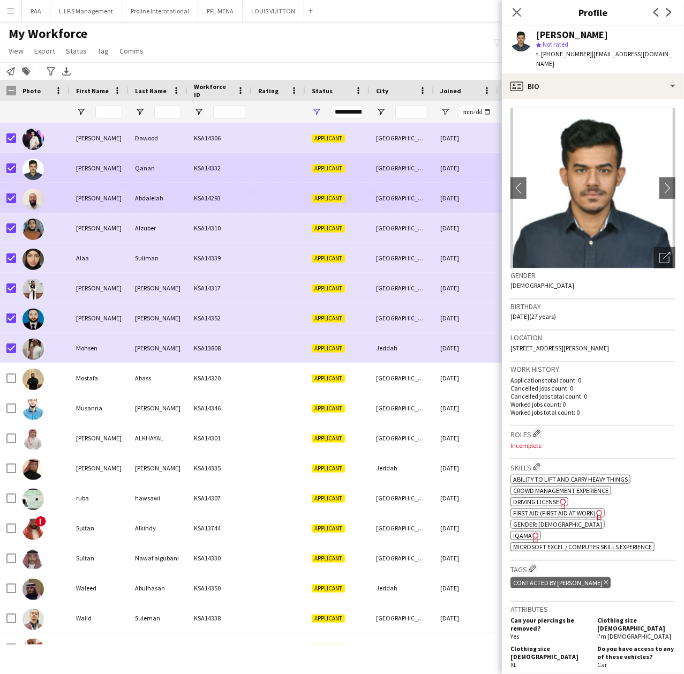
click at [105, 192] on div "[PERSON_NAME]" at bounding box center [99, 197] width 59 height 29
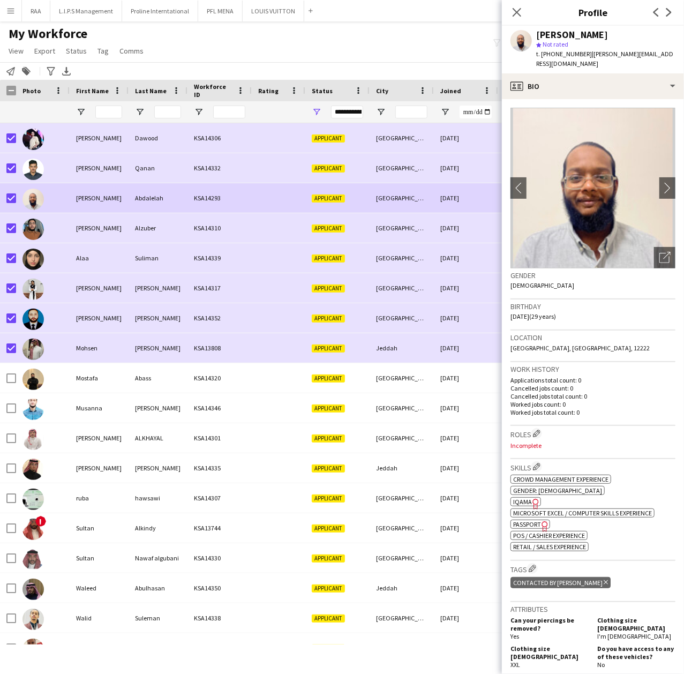
click at [553, 37] on div "[PERSON_NAME]" at bounding box center [572, 35] width 72 height 10
drag, startPoint x: 537, startPoint y: 33, endPoint x: 615, endPoint y: 33, distance: 78.2
click at [615, 33] on div "[PERSON_NAME]" at bounding box center [605, 35] width 139 height 10
click at [570, 54] on span "t. [PHONE_NUMBER]" at bounding box center [564, 54] width 56 height 8
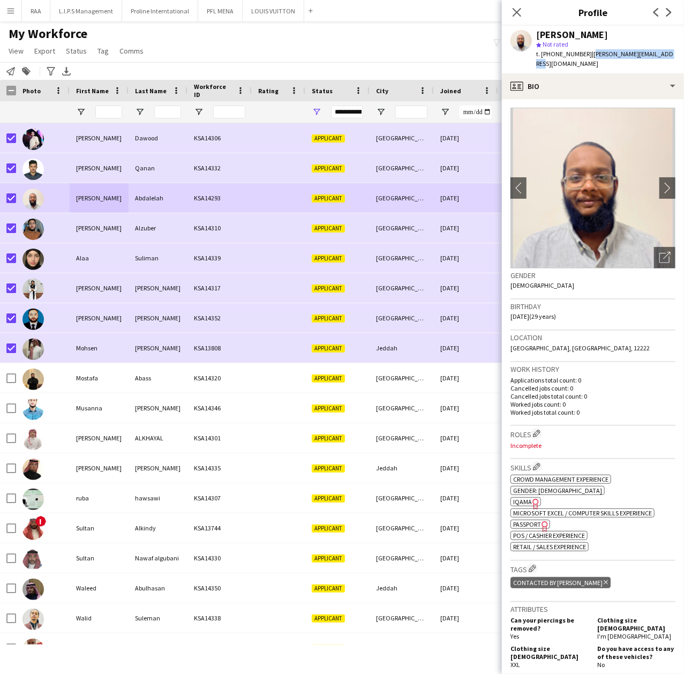
drag, startPoint x: 671, startPoint y: 54, endPoint x: 587, endPoint y: 58, distance: 84.2
click at [587, 58] on div "[PERSON_NAME] star Not rated t. [PHONE_NUMBER] | [PERSON_NAME][EMAIL_ADDRESS][D…" at bounding box center [593, 50] width 182 height 48
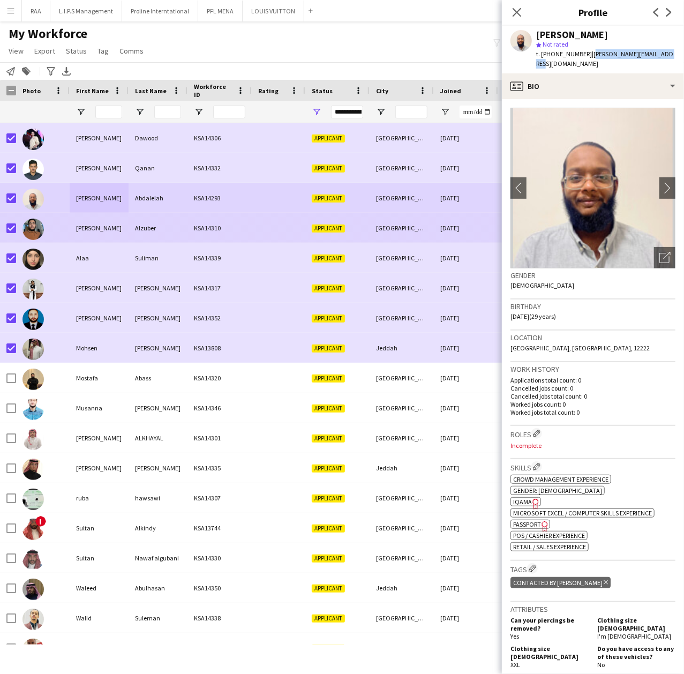
click at [170, 236] on div "Alzuber" at bounding box center [158, 227] width 59 height 29
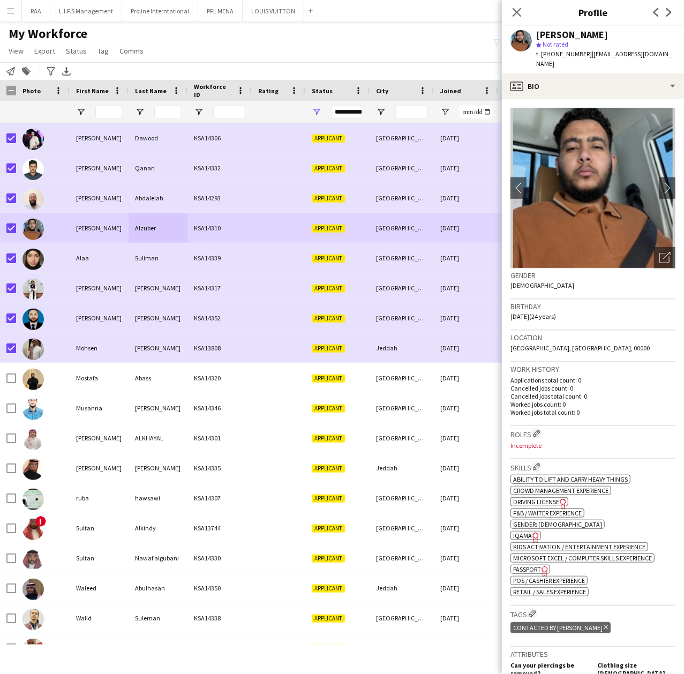
drag, startPoint x: 537, startPoint y: 31, endPoint x: 600, endPoint y: 31, distance: 63.7
click at [601, 31] on div "[PERSON_NAME]" at bounding box center [605, 35] width 139 height 10
click at [575, 57] on span "t. [PHONE_NUMBER]" at bounding box center [564, 54] width 56 height 8
drag, startPoint x: 683, startPoint y: 59, endPoint x: 588, endPoint y: 58, distance: 95.3
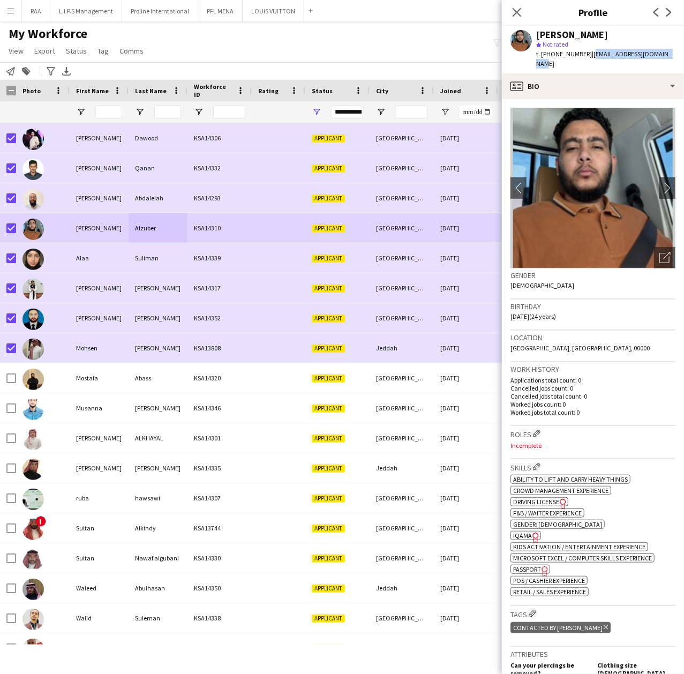
click at [588, 58] on app-profile-header "[PERSON_NAME] star Not rated t. [PHONE_NUMBER] | [EMAIL_ADDRESS][DOMAIN_NAME]" at bounding box center [593, 50] width 182 height 48
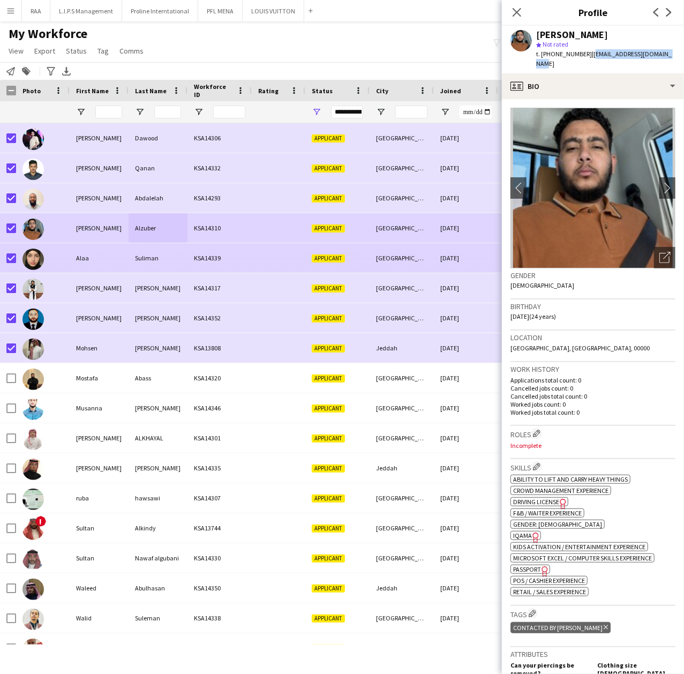
click at [145, 267] on div "Suliman" at bounding box center [158, 257] width 59 height 29
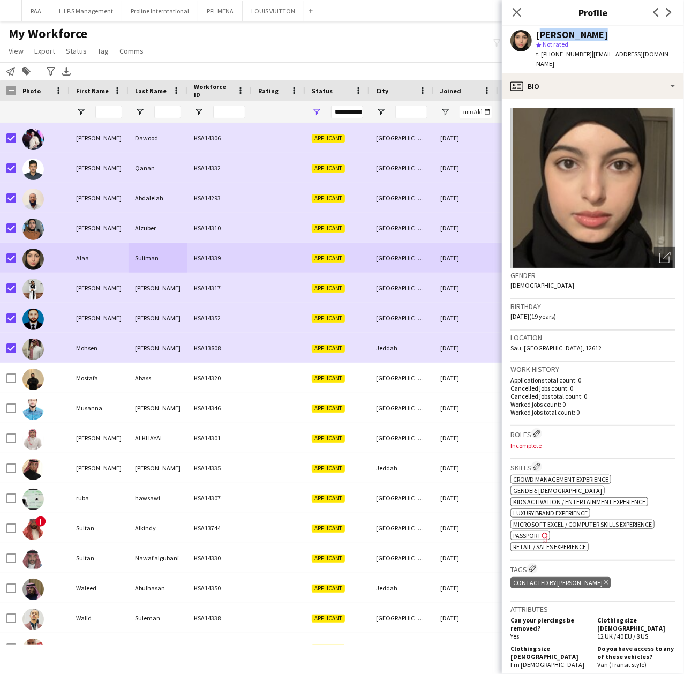
drag, startPoint x: 590, startPoint y: 33, endPoint x: 536, endPoint y: 37, distance: 53.8
click at [536, 37] on div "[PERSON_NAME]" at bounding box center [572, 35] width 72 height 10
click at [563, 54] on span "t. [PHONE_NUMBER]" at bounding box center [564, 54] width 56 height 8
drag, startPoint x: 665, startPoint y: 56, endPoint x: 587, endPoint y: 52, distance: 77.7
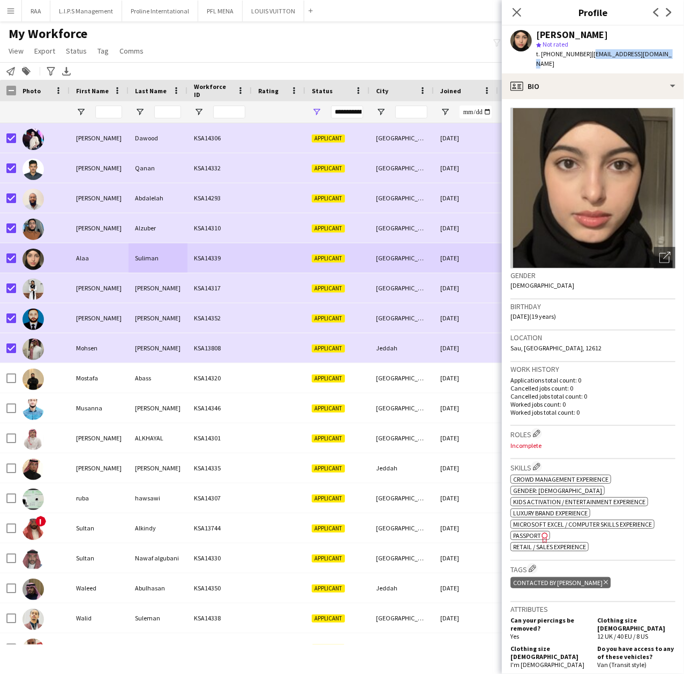
click at [587, 52] on div "[PERSON_NAME] star Not rated t. [PHONE_NUMBER] | [EMAIL_ADDRESS][DOMAIN_NAME]" at bounding box center [593, 50] width 182 height 48
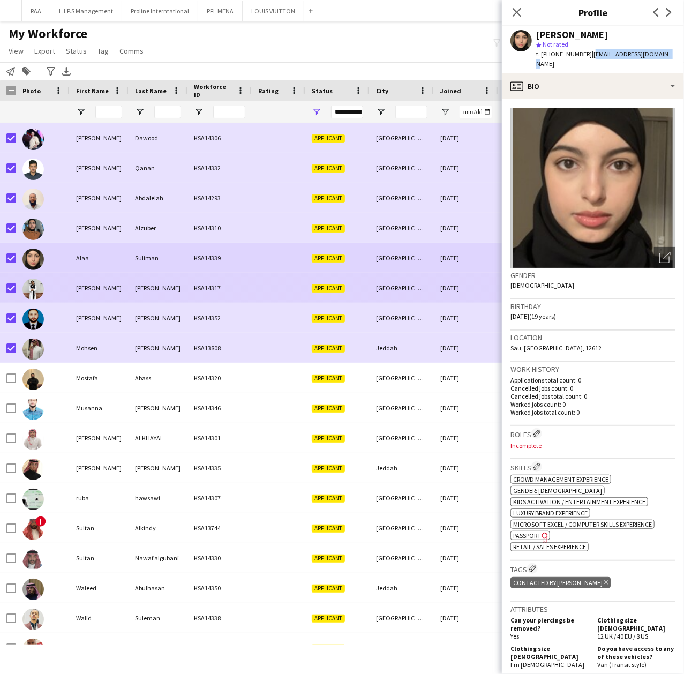
click at [85, 294] on div "[PERSON_NAME]" at bounding box center [99, 287] width 59 height 29
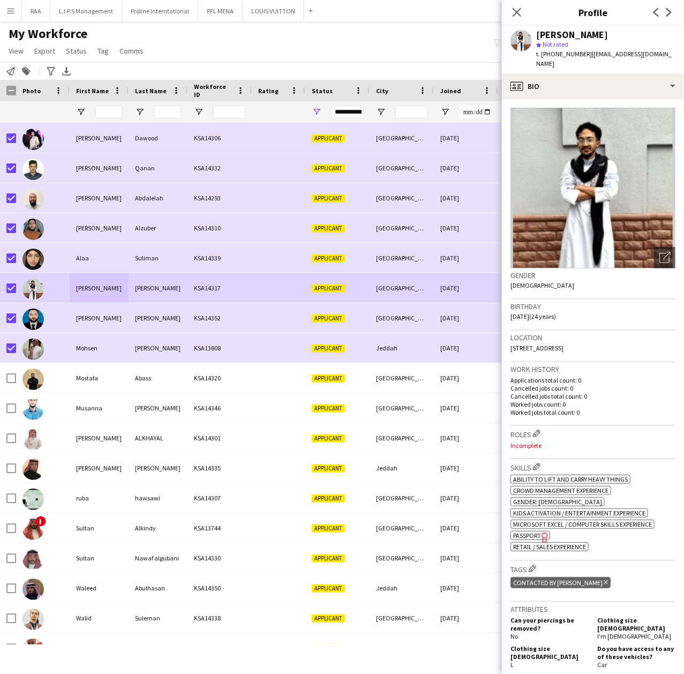
drag, startPoint x: 611, startPoint y: 31, endPoint x: 513, endPoint y: 37, distance: 98.7
click at [513, 37] on div "[PERSON_NAME] star Not rated t. [PHONE_NUMBER] | [EMAIL_ADDRESS][DOMAIN_NAME]" at bounding box center [593, 50] width 182 height 48
click at [570, 54] on span "t. [PHONE_NUMBER]" at bounding box center [564, 54] width 56 height 8
drag, startPoint x: 641, startPoint y: 57, endPoint x: 588, endPoint y: 58, distance: 53.6
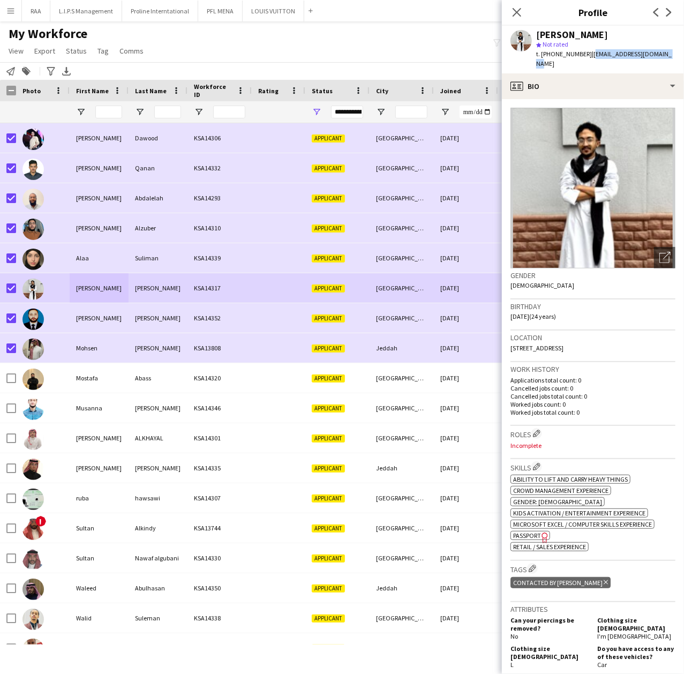
click at [588, 58] on div "[PERSON_NAME] star Not rated t. [PHONE_NUMBER] | [EMAIL_ADDRESS][DOMAIN_NAME]" at bounding box center [593, 50] width 182 height 48
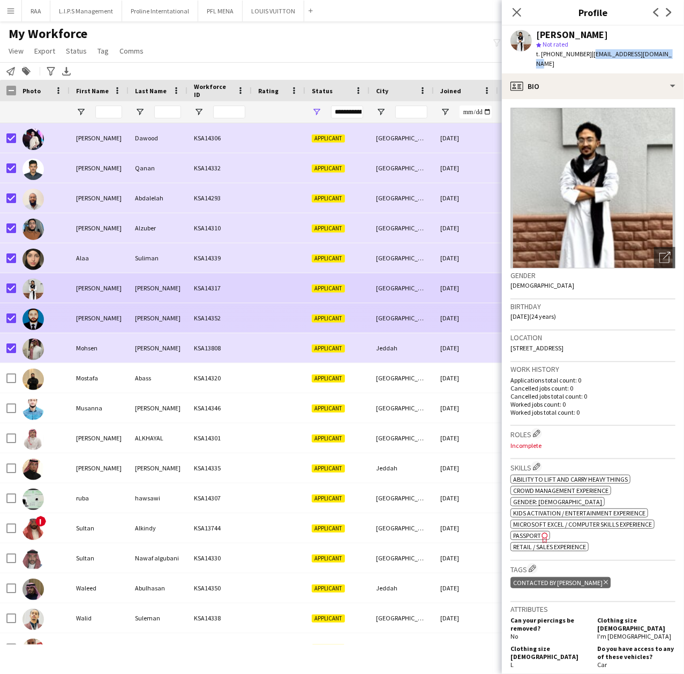
click at [110, 316] on div "[PERSON_NAME]" at bounding box center [99, 317] width 59 height 29
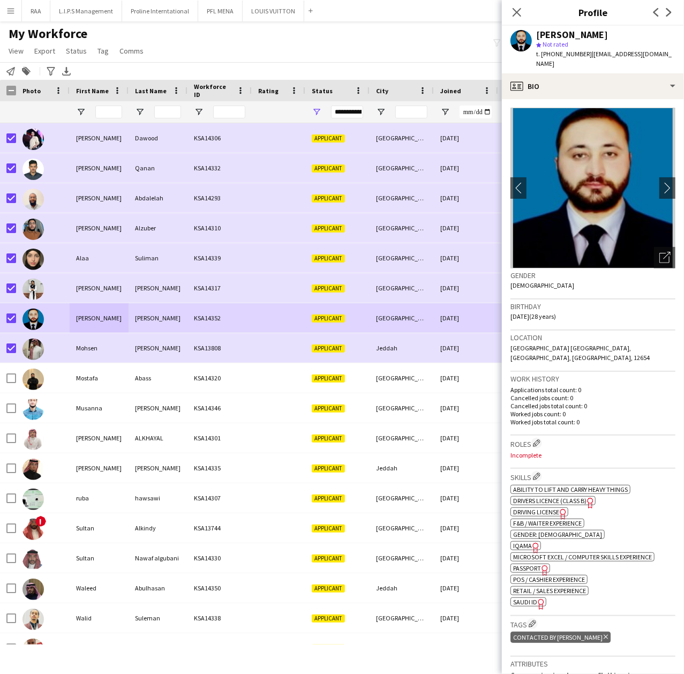
click at [596, 28] on div "[PERSON_NAME] star Not rated t. [PHONE_NUMBER] | [EMAIL_ADDRESS][DOMAIN_NAME]" at bounding box center [593, 50] width 182 height 48
drag, startPoint x: 592, startPoint y: 32, endPoint x: 536, endPoint y: 37, distance: 56.4
click at [536, 37] on div "[PERSON_NAME] star Not rated t. [PHONE_NUMBER] | [EMAIL_ADDRESS][DOMAIN_NAME]" at bounding box center [593, 50] width 182 height 48
click at [570, 54] on span "t. [PHONE_NUMBER]" at bounding box center [564, 54] width 56 height 8
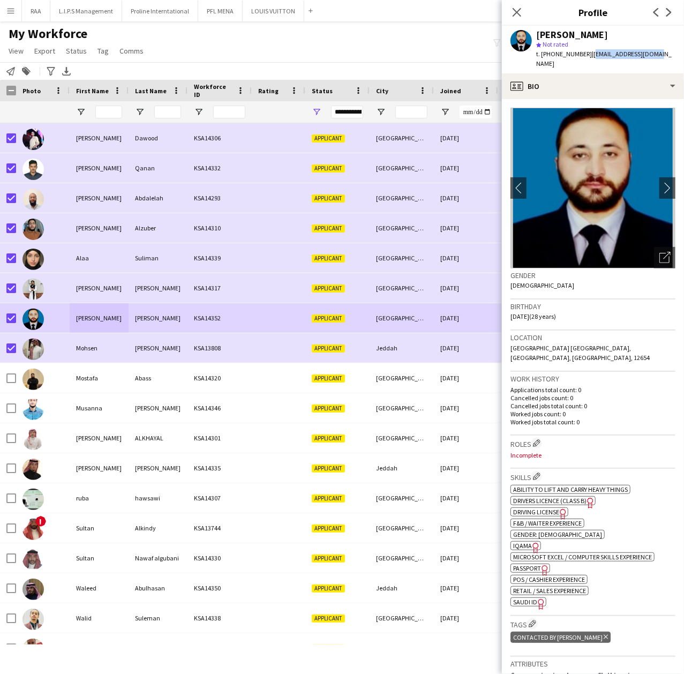
drag, startPoint x: 651, startPoint y: 54, endPoint x: 588, endPoint y: 60, distance: 63.5
click at [588, 60] on div "[PERSON_NAME] star Not rated t. [PHONE_NUMBER] | [EMAIL_ADDRESS][DOMAIN_NAME]" at bounding box center [593, 50] width 182 height 48
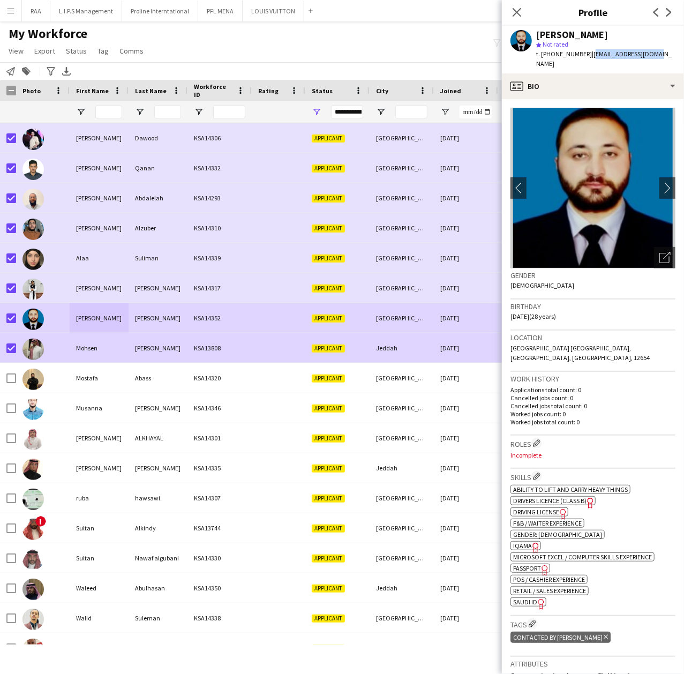
click at [116, 345] on div "Mohsen" at bounding box center [99, 347] width 59 height 29
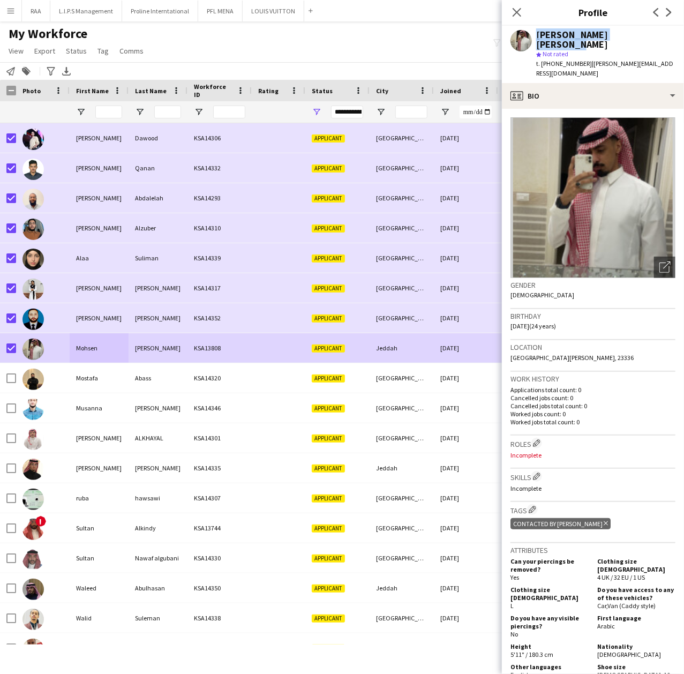
drag, startPoint x: 648, startPoint y: 33, endPoint x: 531, endPoint y: 37, distance: 116.8
click at [531, 37] on div "[PERSON_NAME] [PERSON_NAME] star Not rated t. [PHONE_NUMBER] | [PERSON_NAME][EM…" at bounding box center [593, 54] width 182 height 57
click at [570, 59] on span "t. [PHONE_NUMBER]" at bounding box center [564, 63] width 56 height 8
drag, startPoint x: 660, startPoint y: 54, endPoint x: 587, endPoint y: 54, distance: 72.8
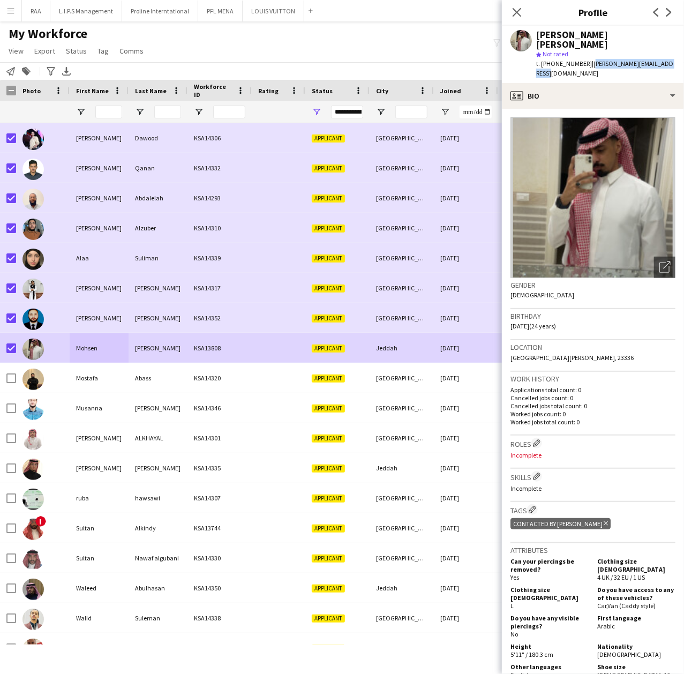
click at [587, 54] on div "[PERSON_NAME] [PERSON_NAME] star Not rated t. [PHONE_NUMBER] | [PERSON_NAME][EM…" at bounding box center [593, 54] width 182 height 57
